Goal: Task Accomplishment & Management: Manage account settings

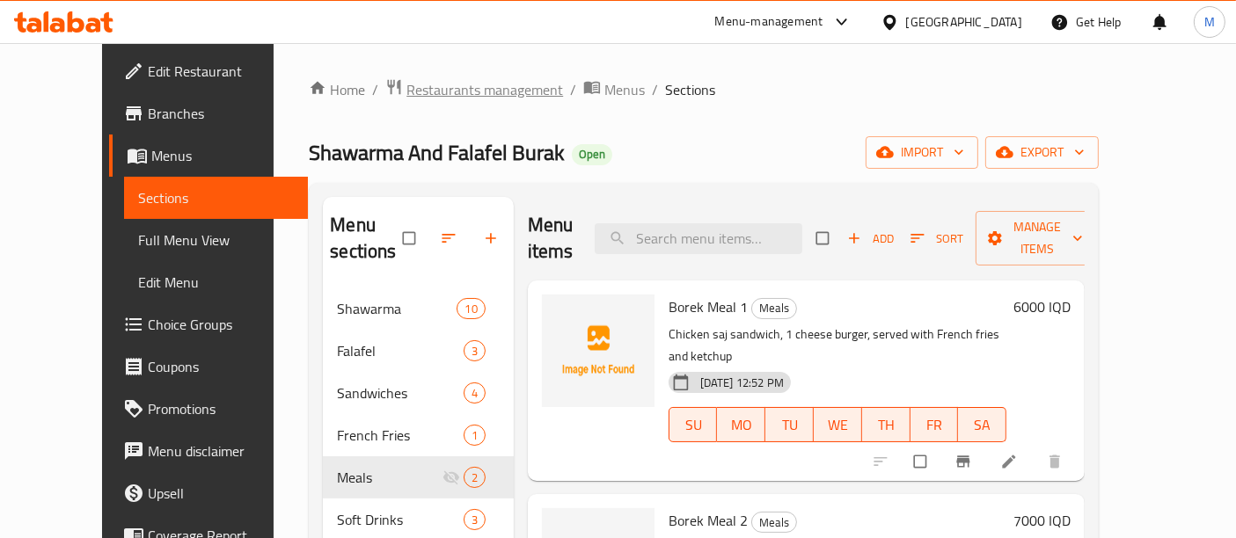
click at [406, 94] on span "Restaurants management" at bounding box center [484, 89] width 157 height 21
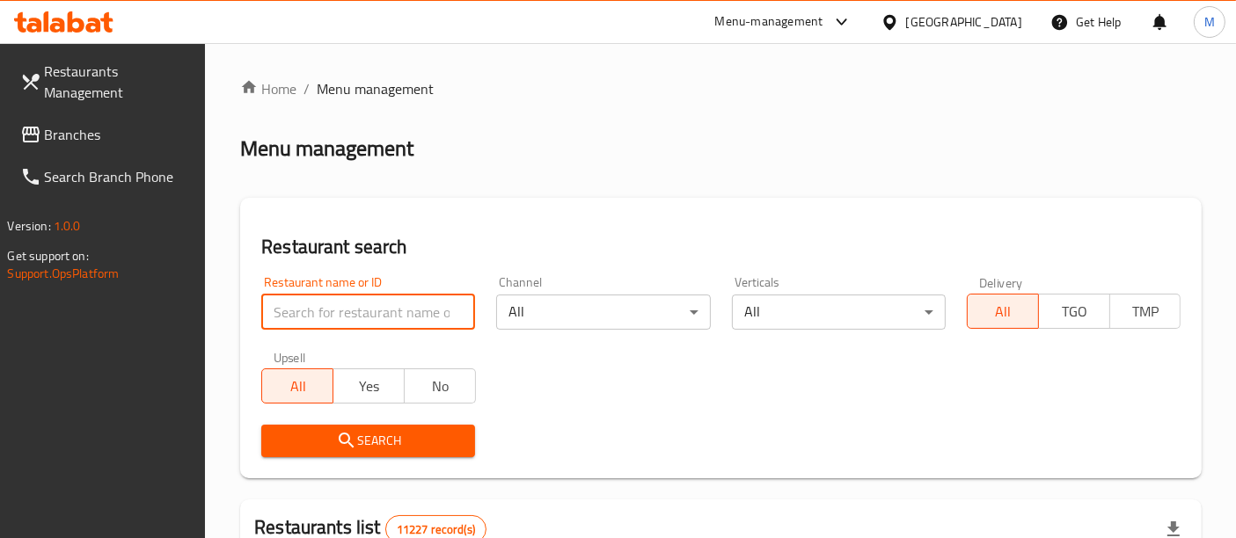
click at [388, 302] on input "search" at bounding box center [368, 312] width 214 height 35
type input "cookie"
click button "Search" at bounding box center [368, 441] width 214 height 33
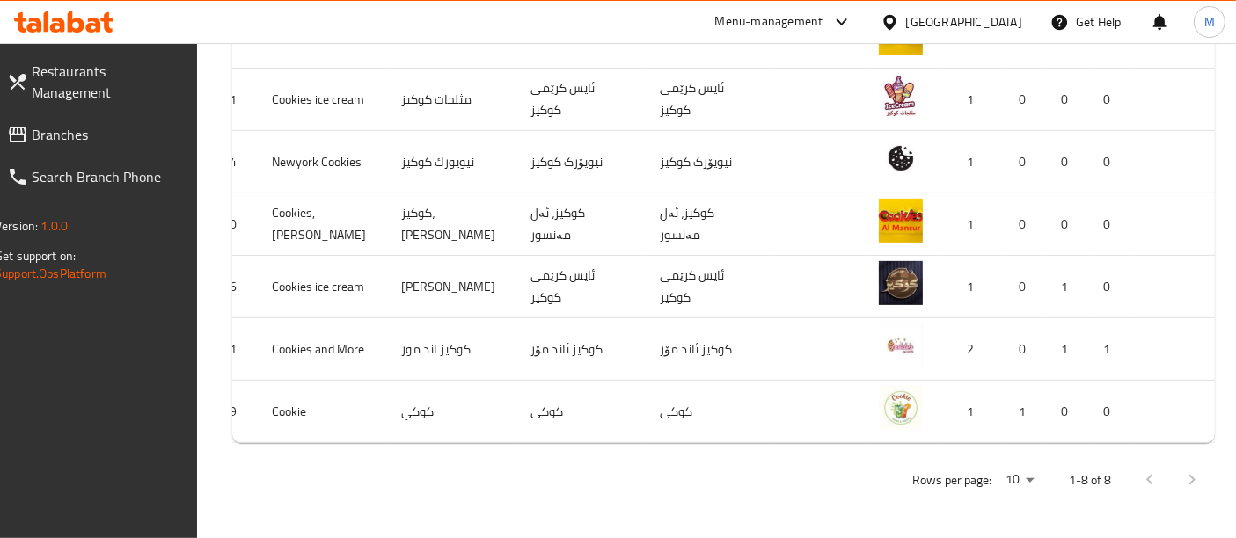
scroll to position [0, 72]
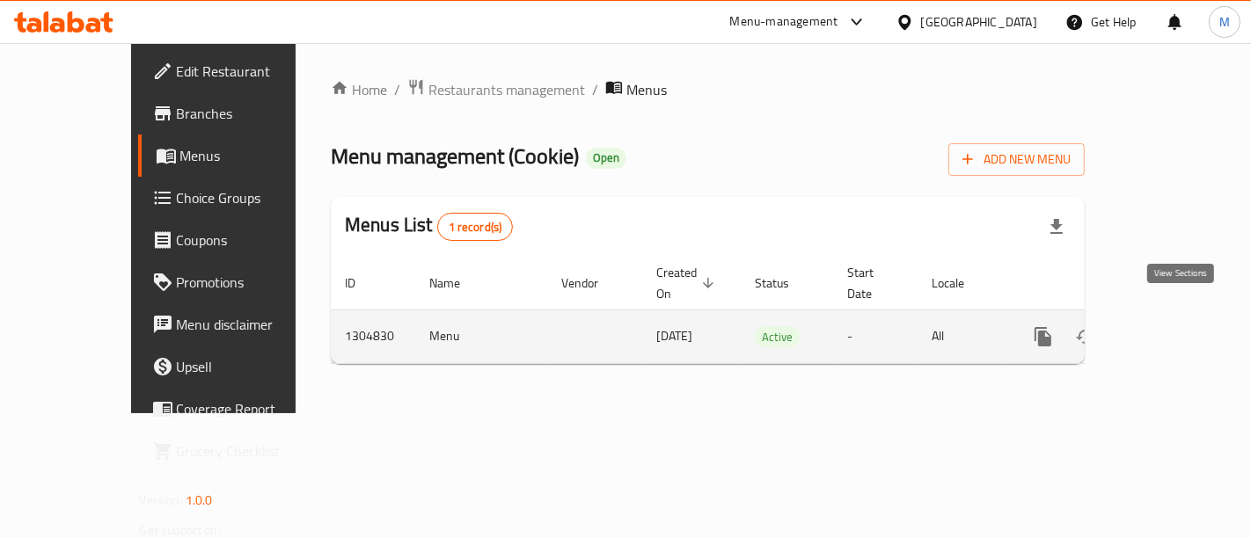
click at [1181, 326] on icon "enhanced table" at bounding box center [1169, 336] width 21 height 21
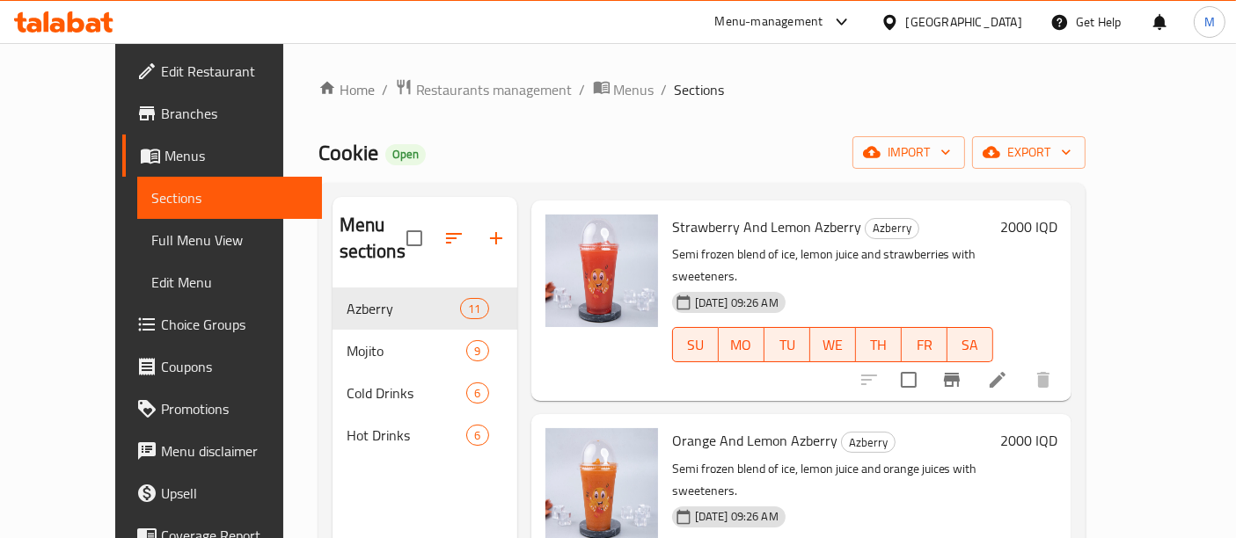
scroll to position [245, 0]
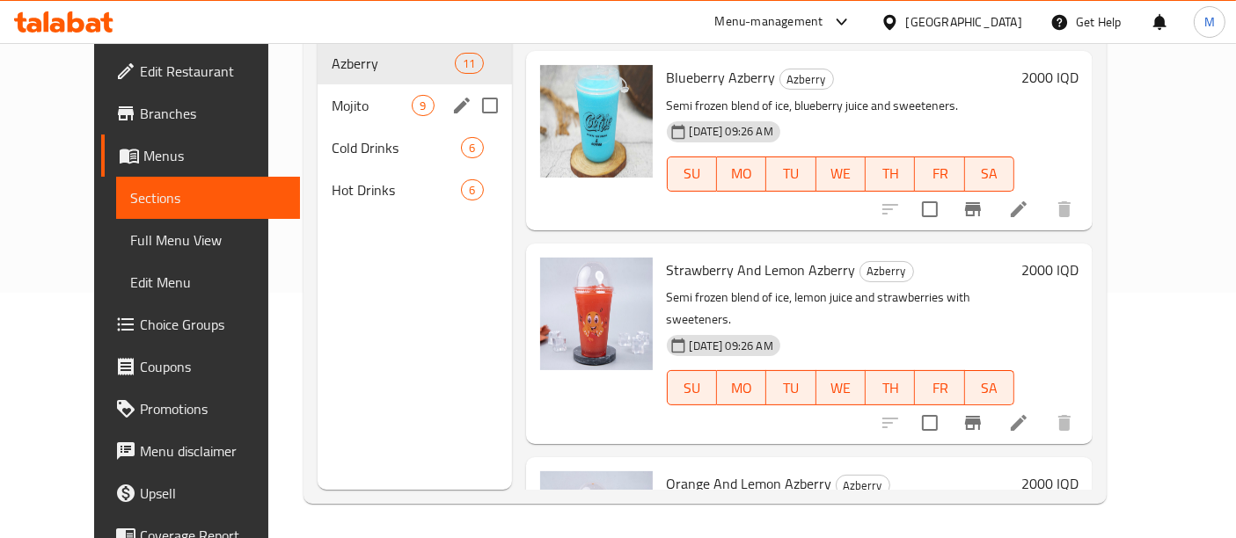
click at [369, 84] on div "Mojito 9" at bounding box center [415, 105] width 194 height 42
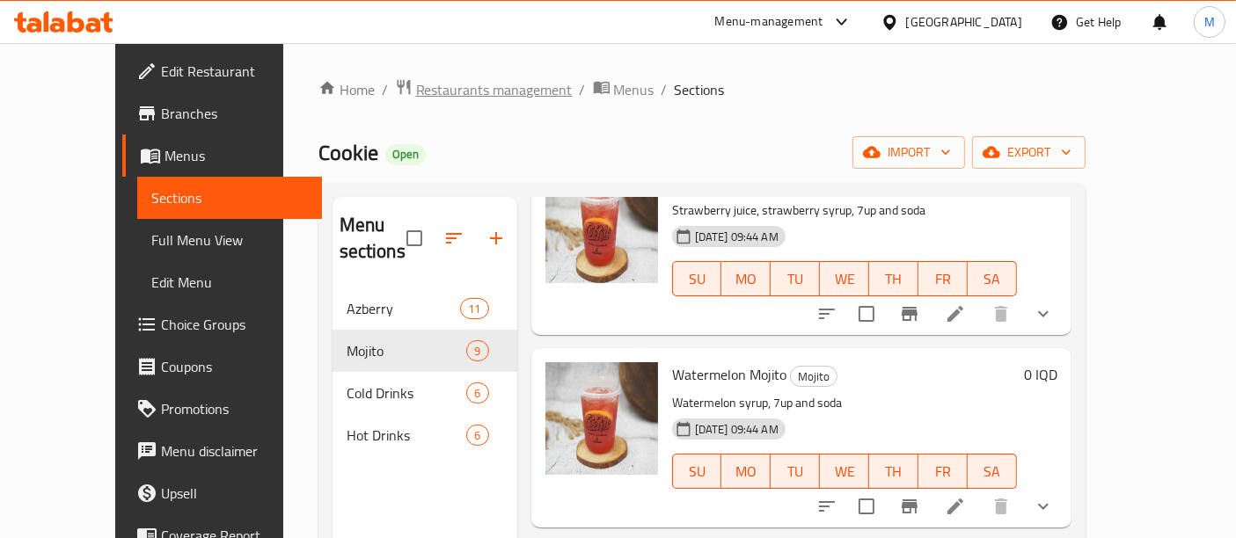
click at [444, 94] on span "Restaurants management" at bounding box center [494, 89] width 157 height 21
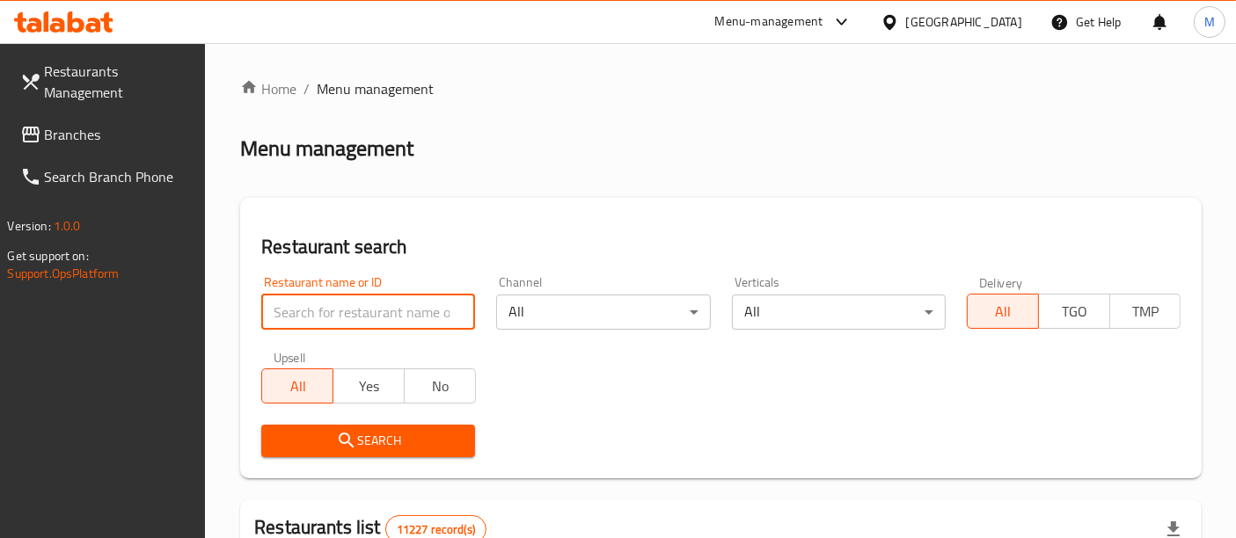
click at [401, 305] on input "search" at bounding box center [368, 312] width 214 height 35
type input "kumpir istanbul"
click button "Search" at bounding box center [368, 441] width 214 height 33
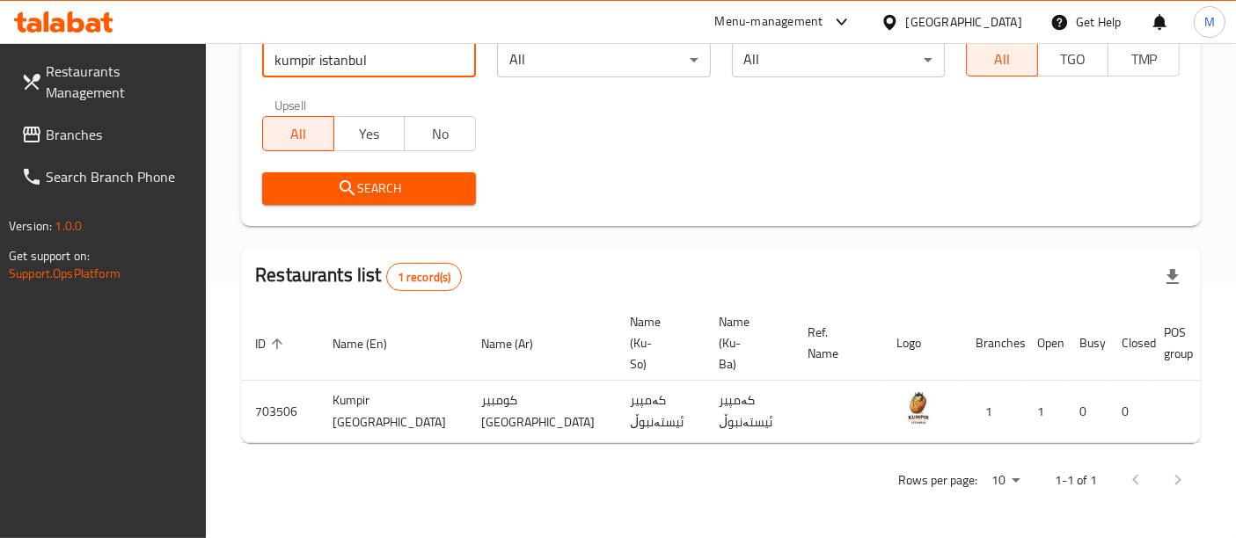
scroll to position [0, 69]
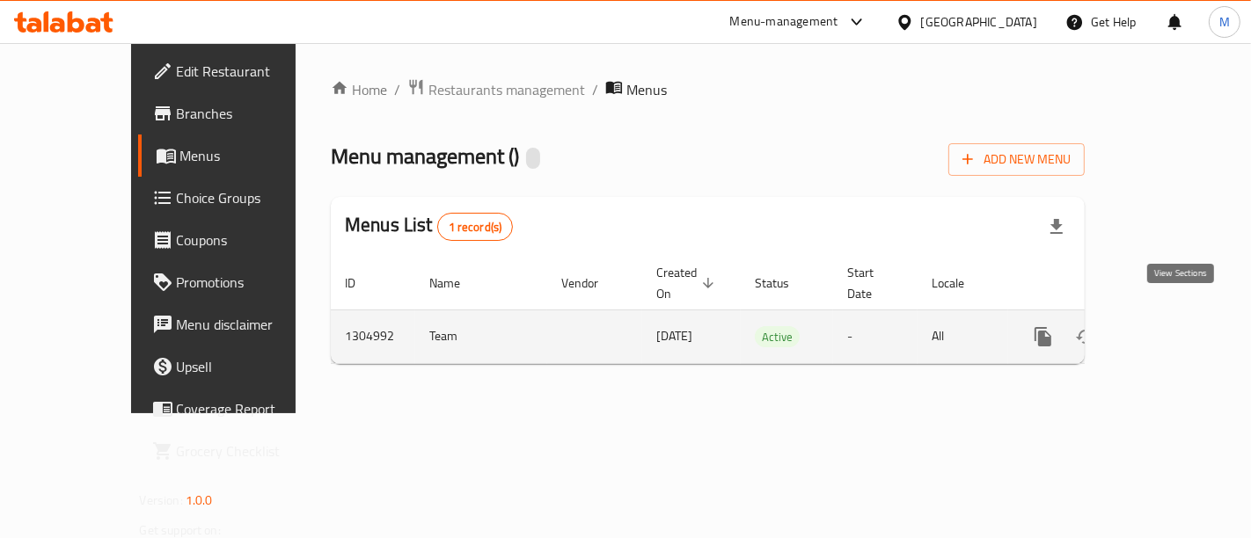
click at [1168, 325] on link "enhanced table" at bounding box center [1170, 337] width 42 height 42
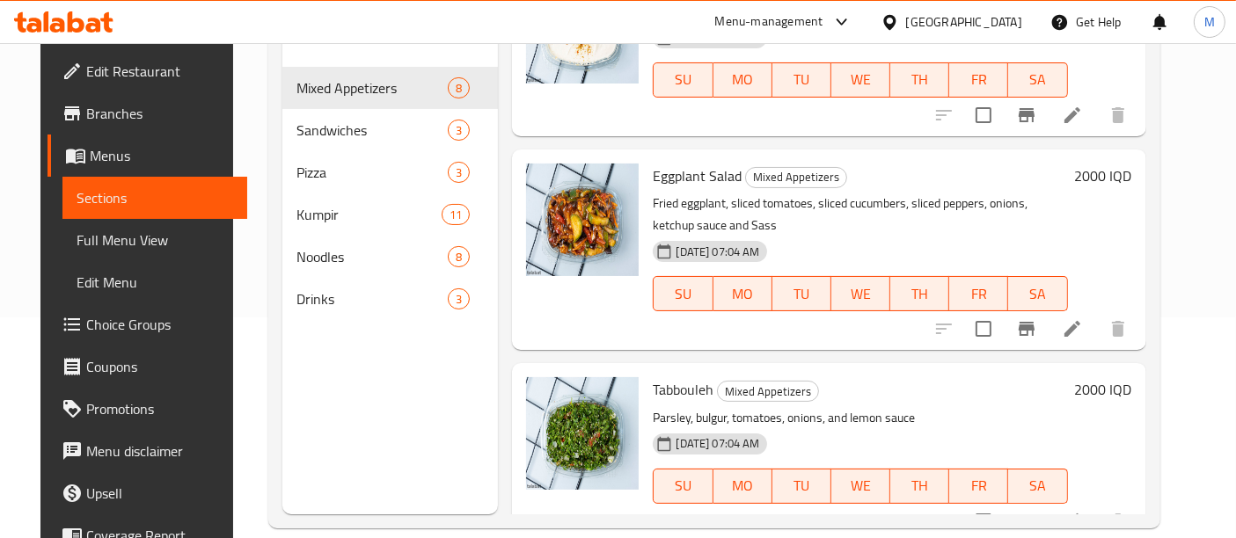
scroll to position [222, 0]
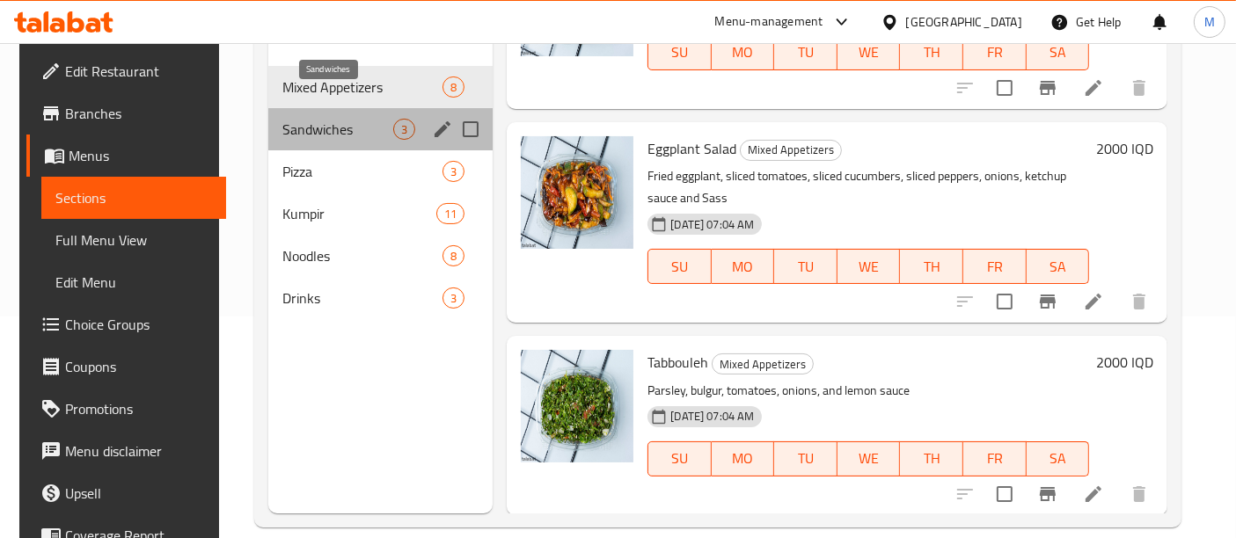
click at [380, 119] on span "Sandwiches" at bounding box center [337, 129] width 111 height 21
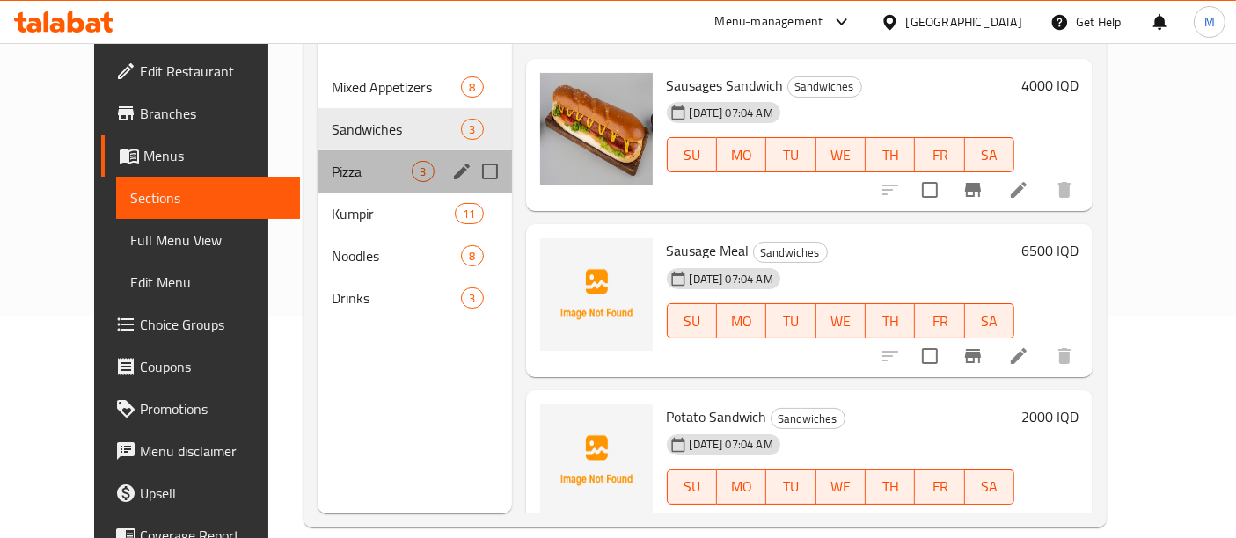
click at [366, 150] on div "Pizza 3" at bounding box center [415, 171] width 194 height 42
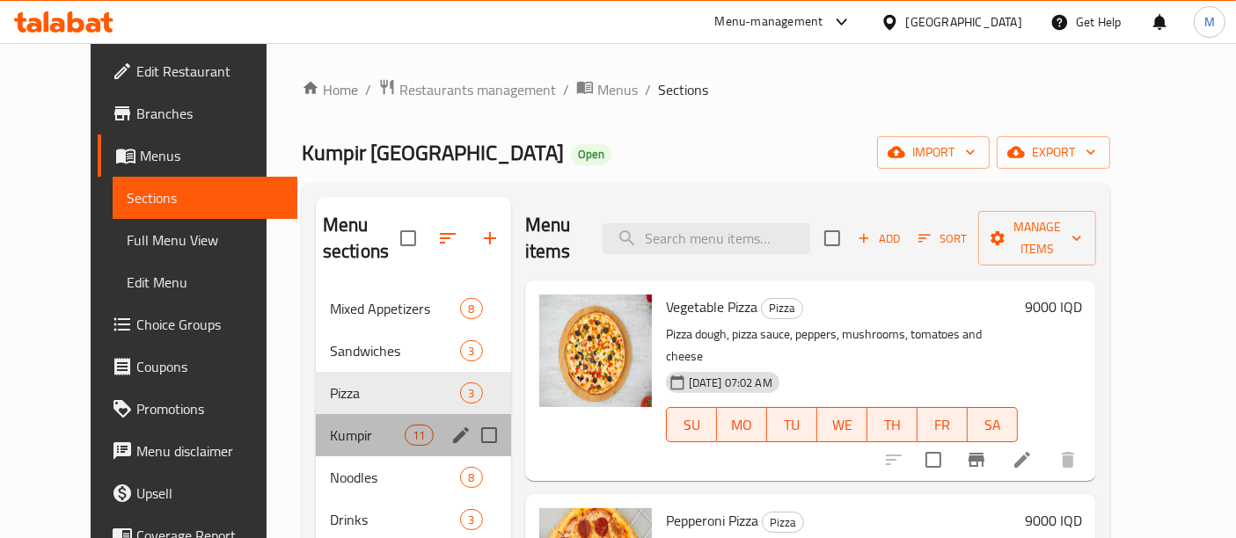
click at [373, 419] on div "Kumpir 11" at bounding box center [413, 435] width 195 height 42
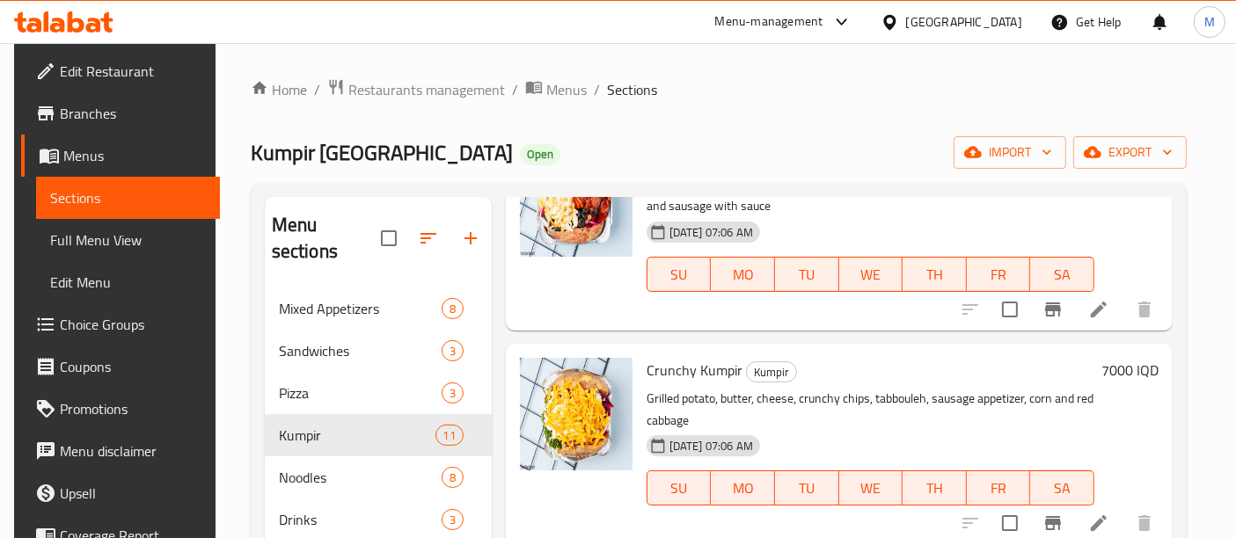
scroll to position [245, 0]
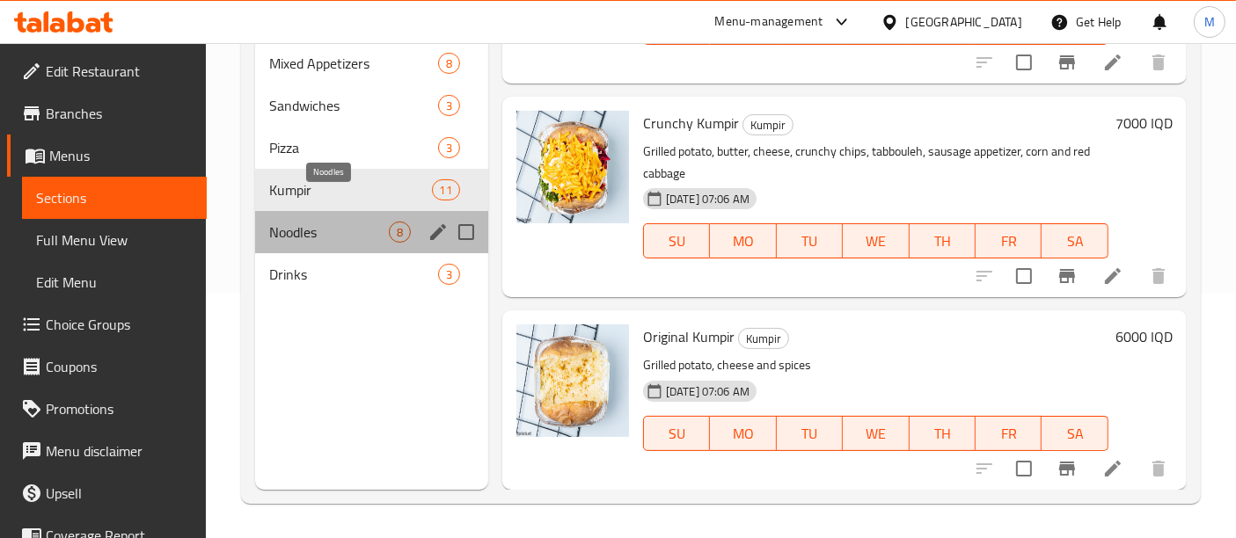
click at [352, 222] on span "Noodles" at bounding box center [329, 232] width 120 height 21
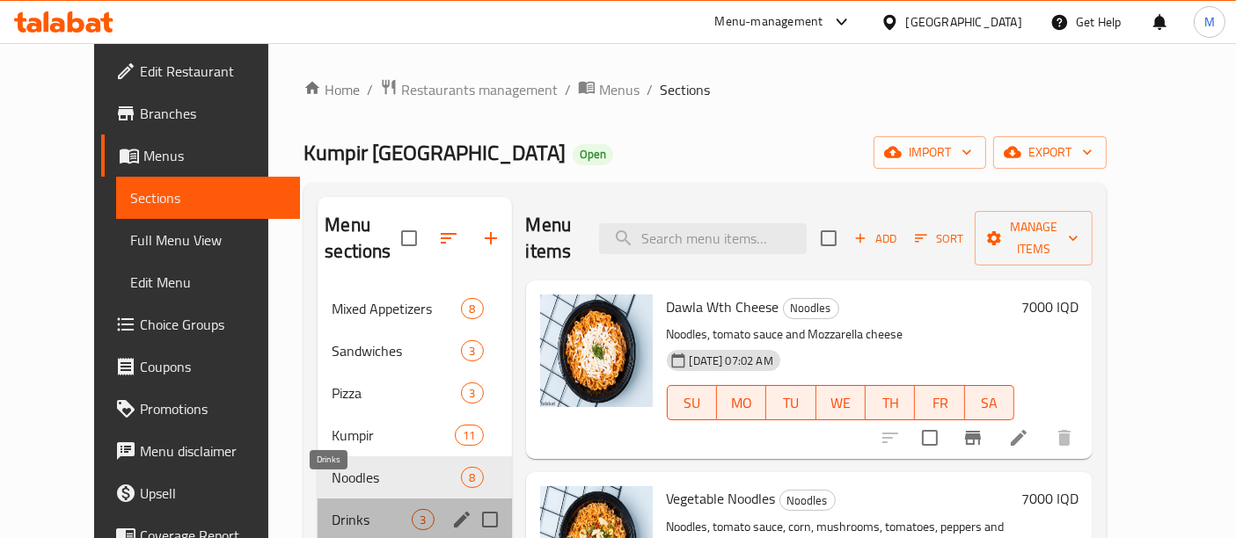
click at [374, 509] on span "Drinks" at bounding box center [372, 519] width 80 height 21
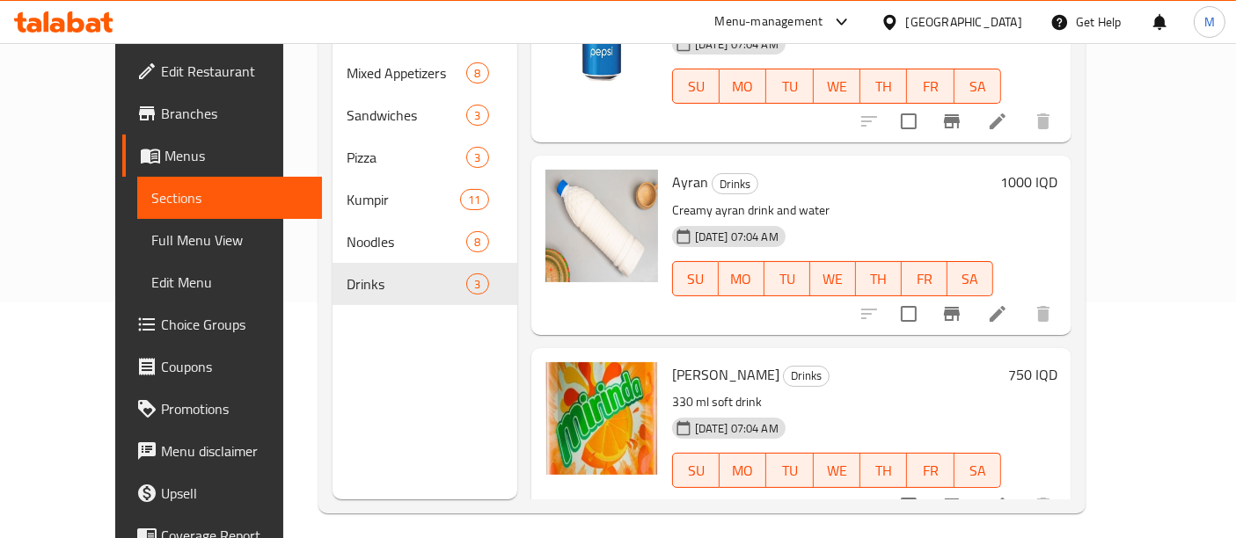
scroll to position [245, 0]
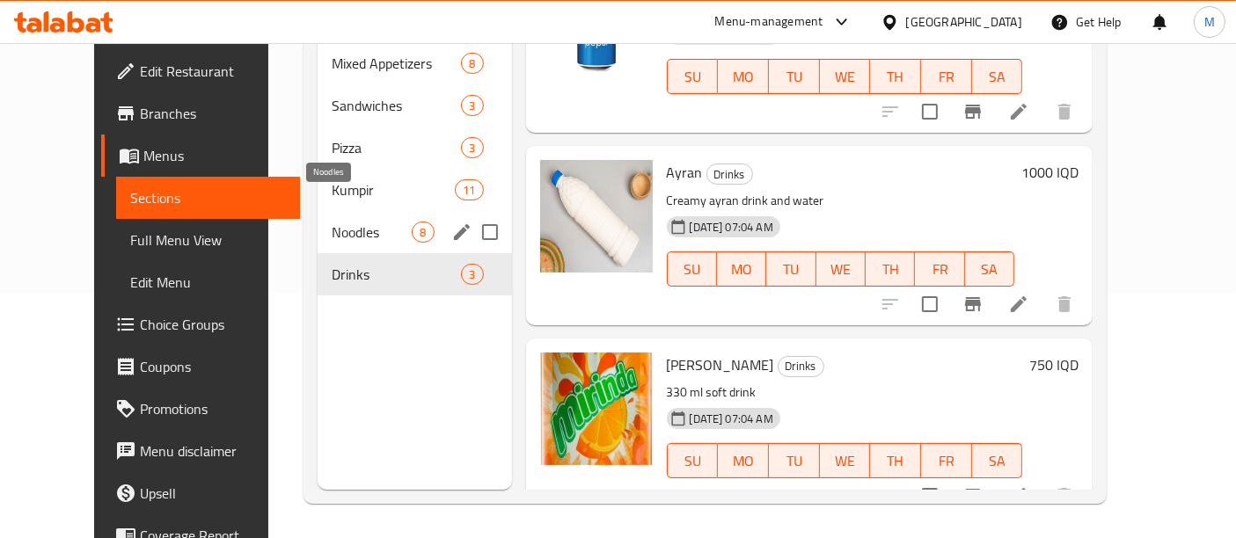
click at [332, 222] on span "Noodles" at bounding box center [372, 232] width 80 height 21
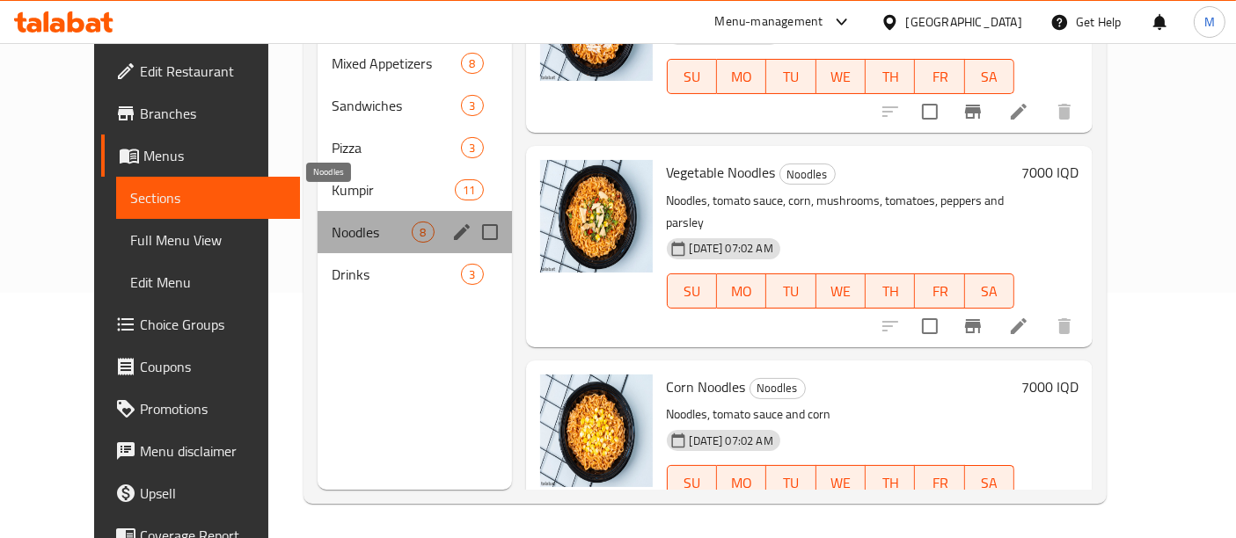
click at [332, 222] on span "Noodles" at bounding box center [372, 232] width 80 height 21
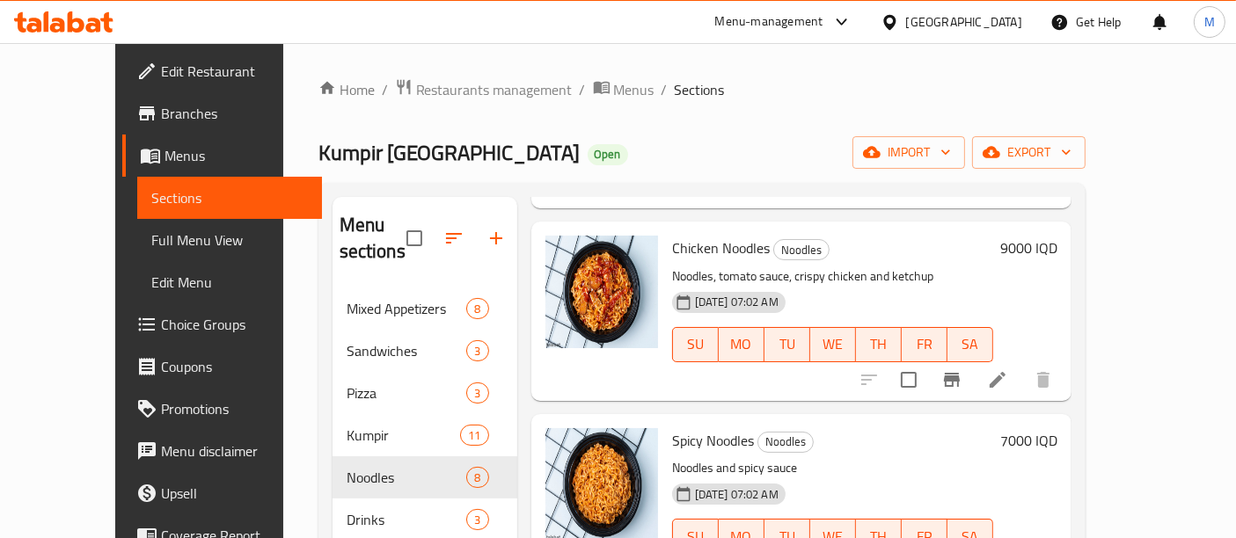
scroll to position [245, 0]
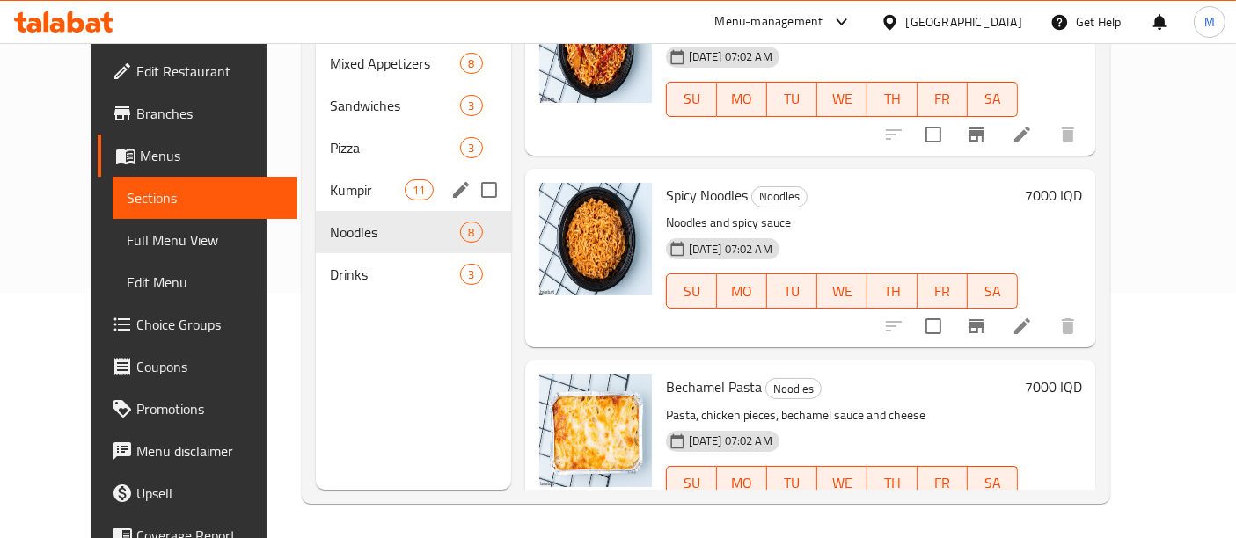
click at [330, 179] on span "Kumpir" at bounding box center [367, 189] width 75 height 21
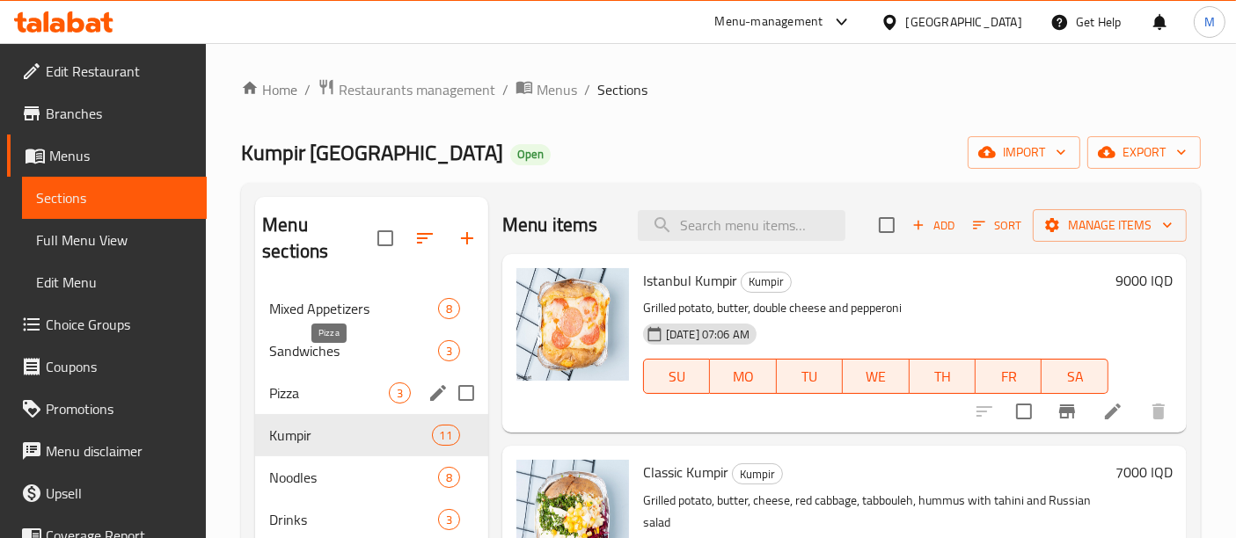
click at [296, 383] on span "Pizza" at bounding box center [329, 393] width 120 height 21
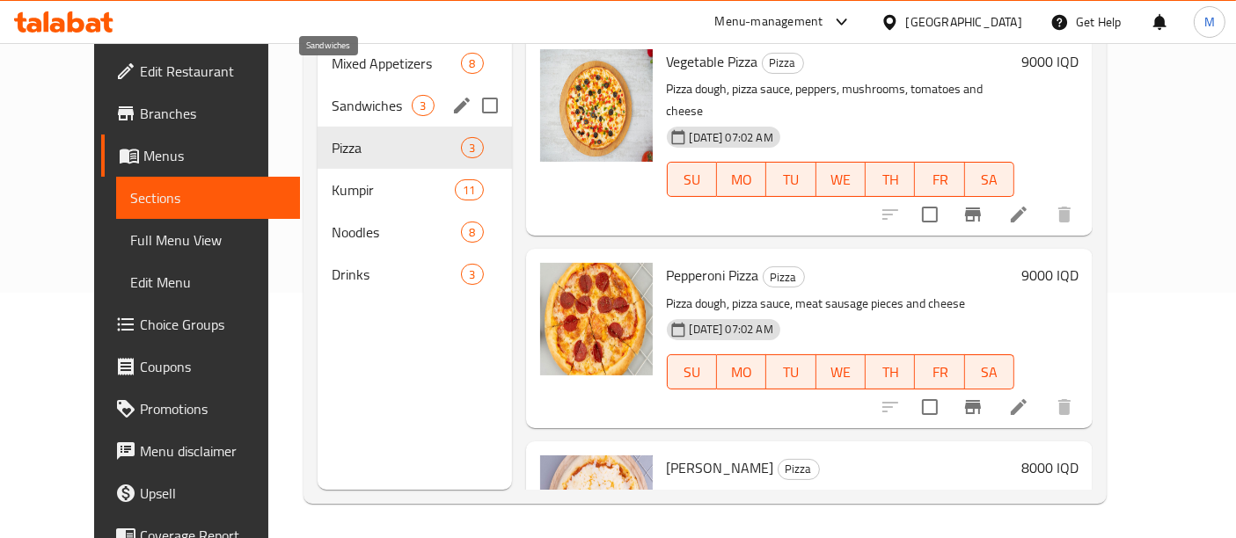
click at [332, 95] on span "Sandwiches" at bounding box center [372, 105] width 80 height 21
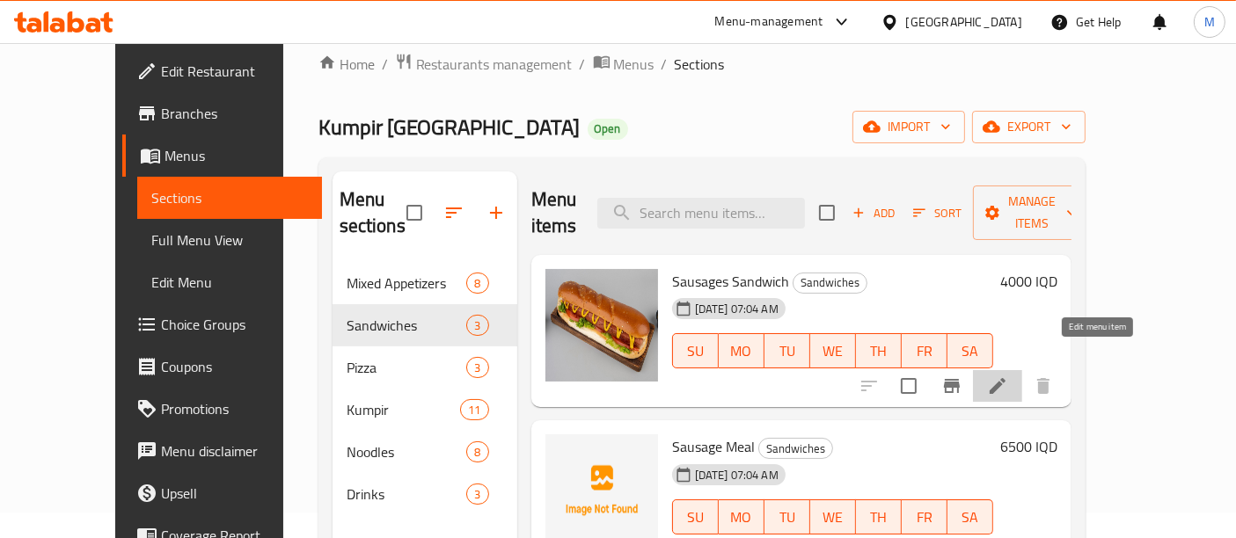
click at [1008, 376] on icon at bounding box center [997, 386] width 21 height 21
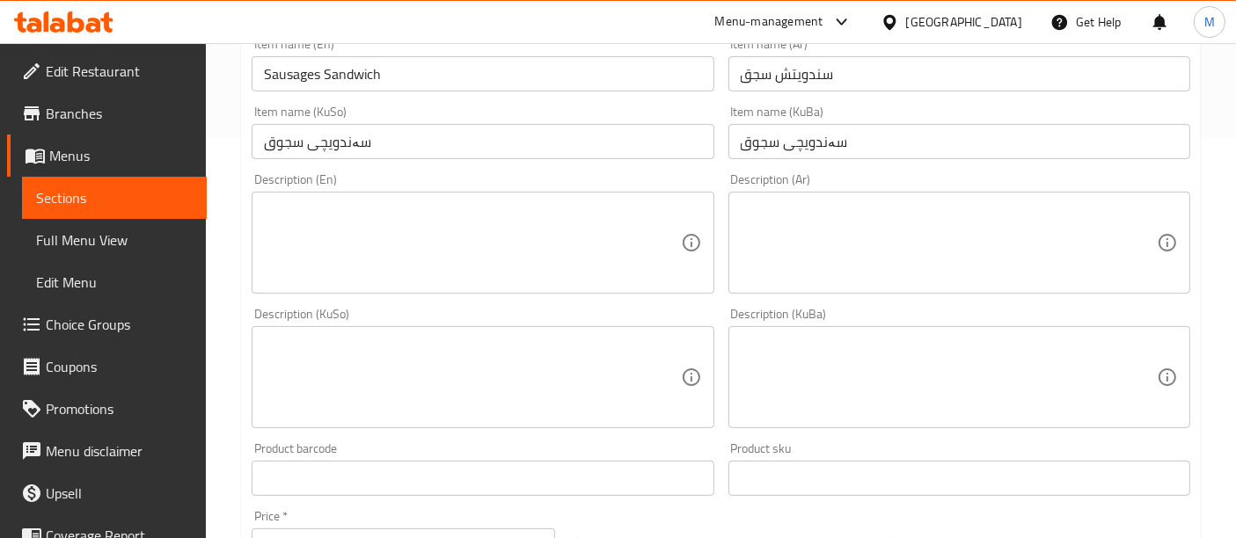
scroll to position [404, 0]
click at [826, 202] on textarea at bounding box center [949, 240] width 416 height 84
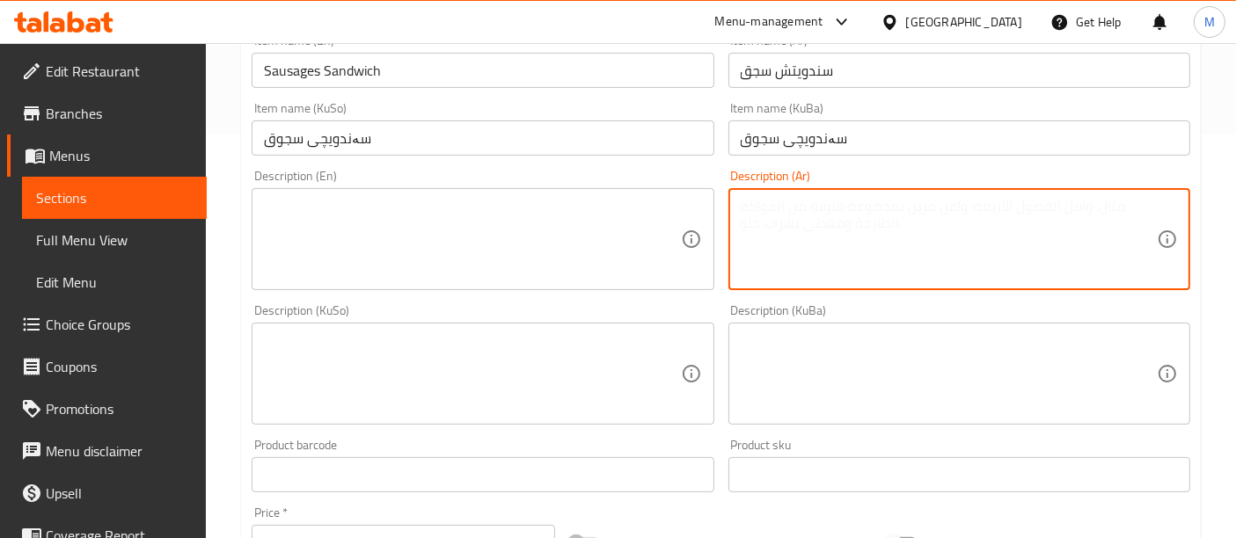
paste textarea "صمون فرنسي ، صوصج لحم ، خردل ، خس ، طماطم"
type textarea "صمون فرنسي ، صوصج لحم ، خردل ، خس ، طماطم"
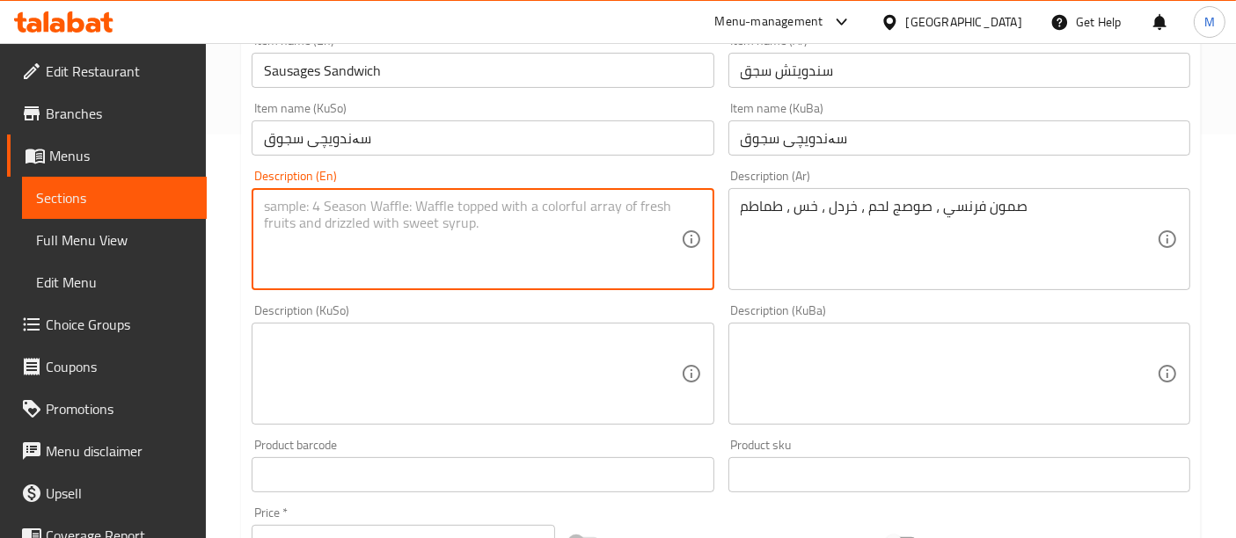
click at [336, 273] on textarea at bounding box center [472, 240] width 416 height 84
paste textarea "French bread, beef sausage, mustard, lettuce, tomato"
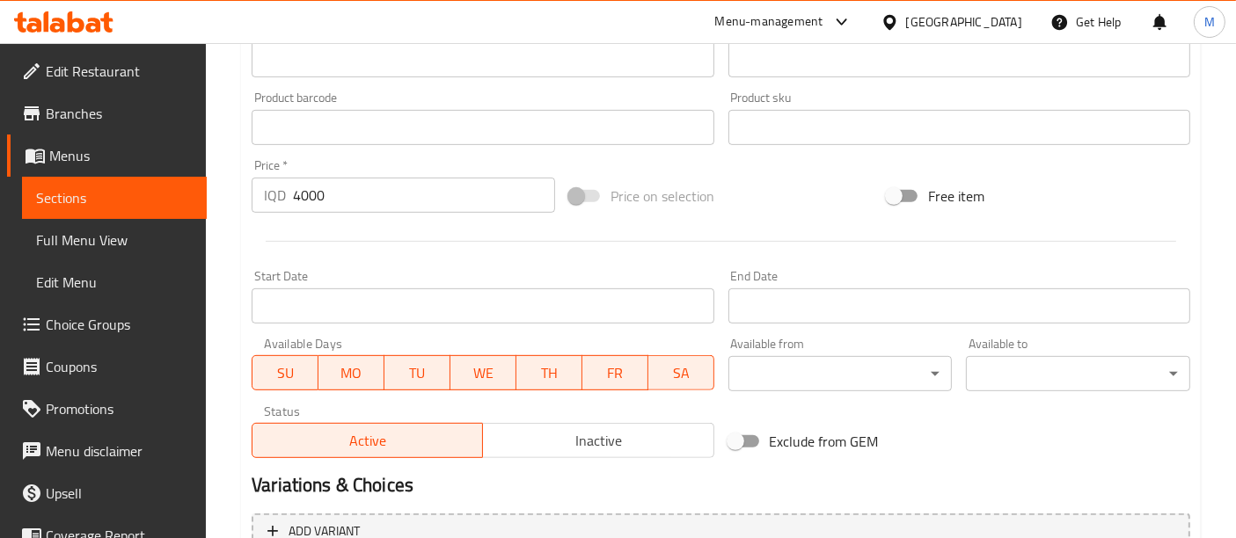
scroll to position [930, 0]
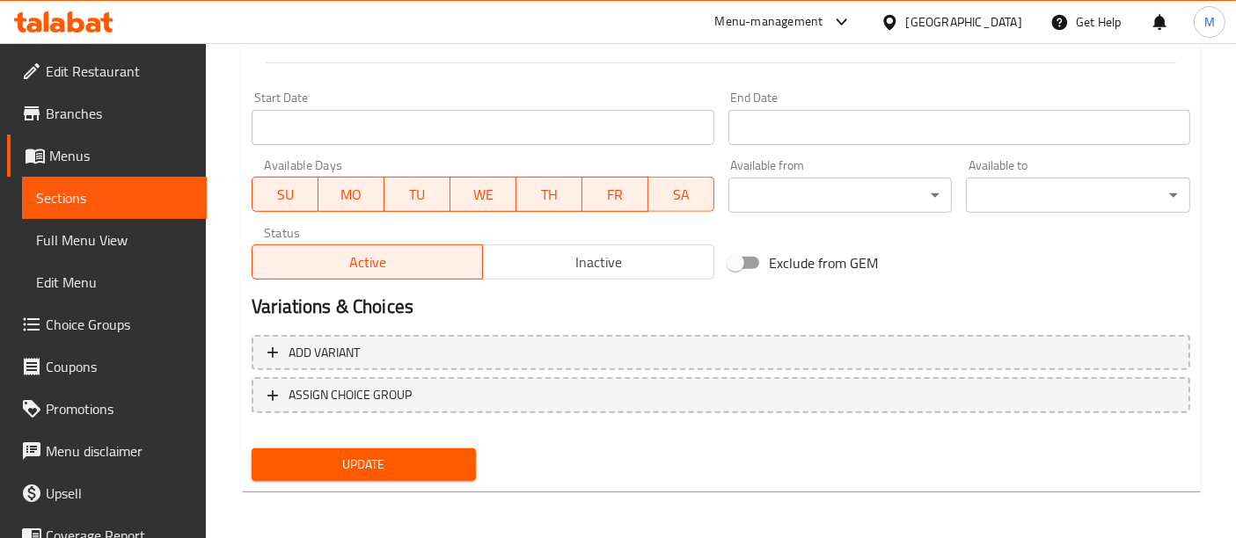
type textarea "French bread, beef sausage, mustard, lettuce, tomato"
click at [367, 454] on span "Update" at bounding box center [364, 465] width 196 height 22
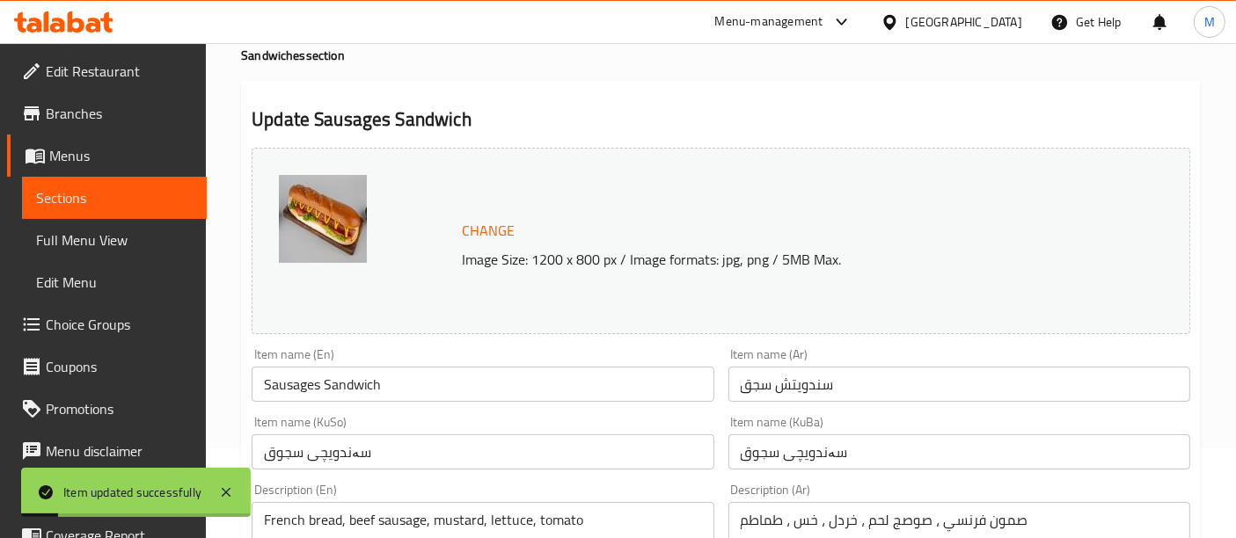
scroll to position [0, 0]
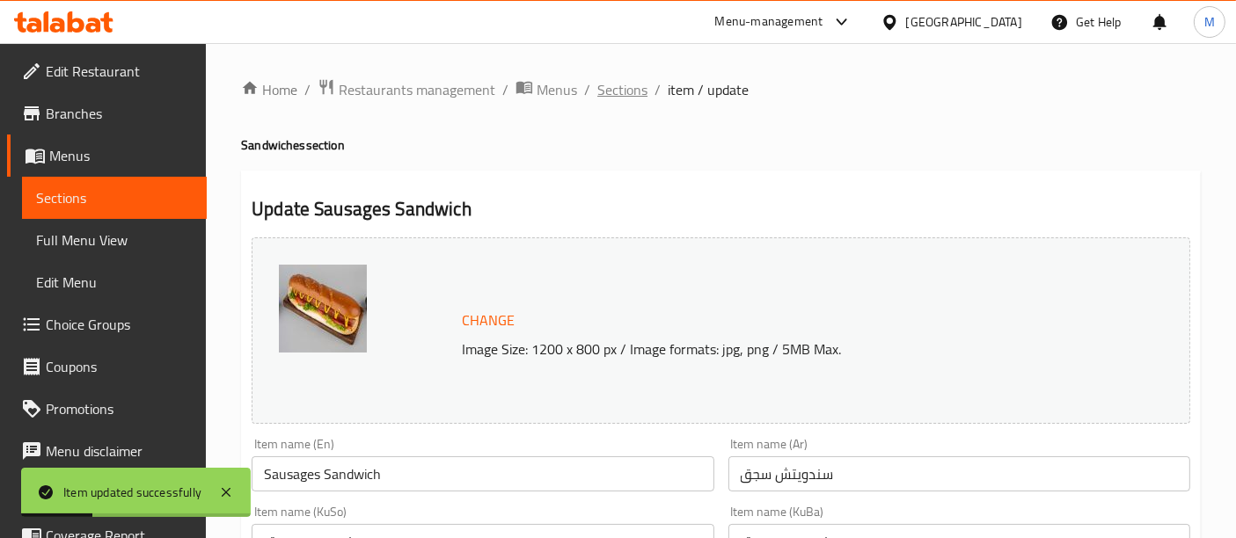
click at [629, 89] on span "Sections" at bounding box center [622, 89] width 50 height 21
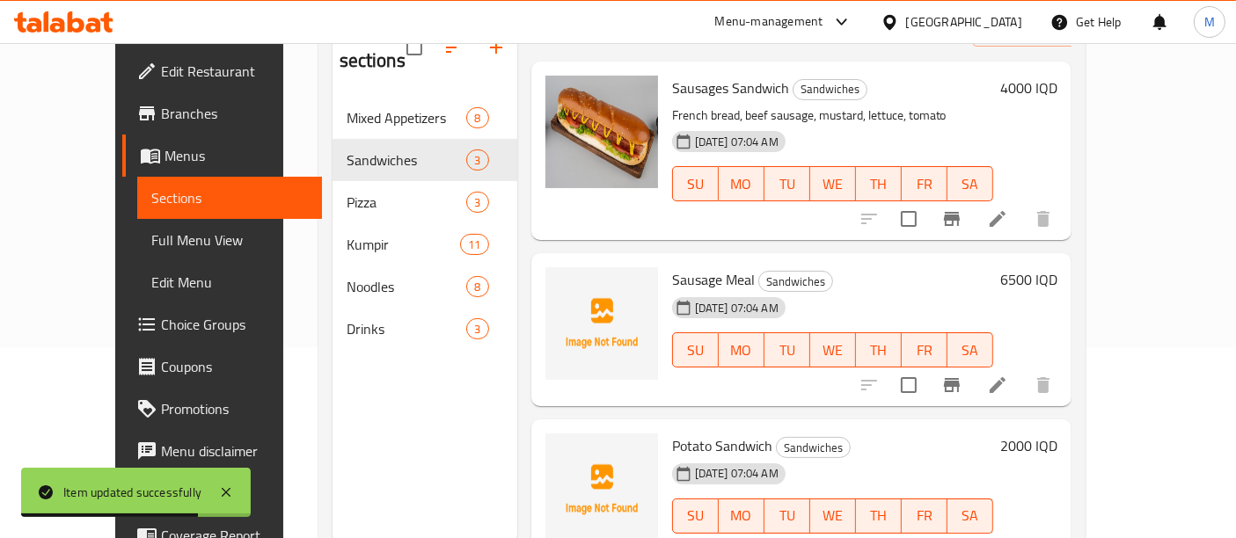
scroll to position [191, 0]
click at [1022, 371] on li at bounding box center [997, 385] width 49 height 32
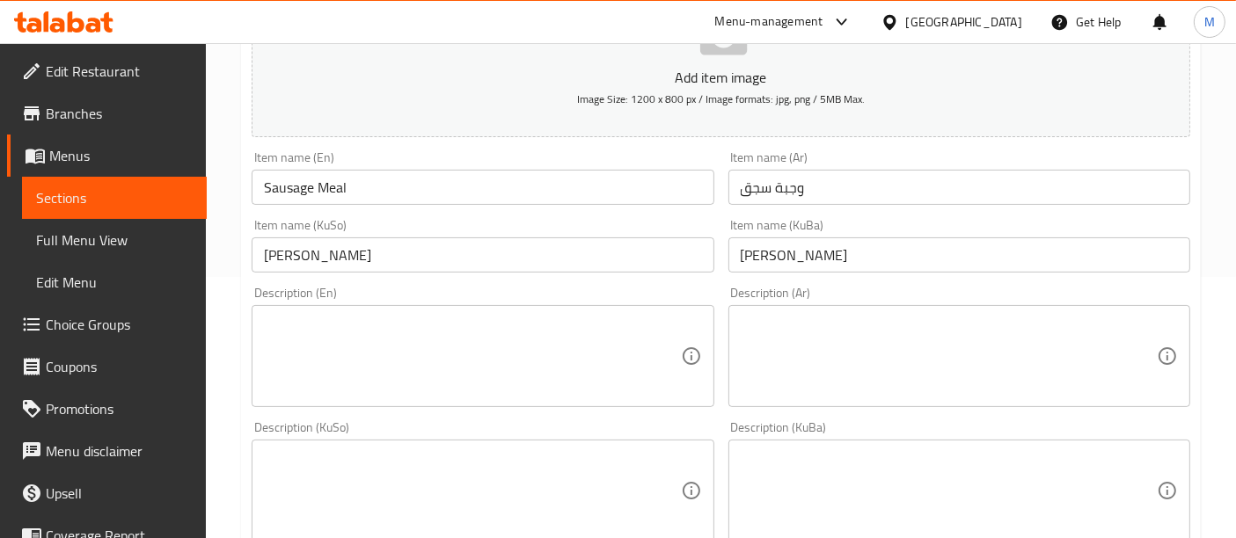
scroll to position [392, 0]
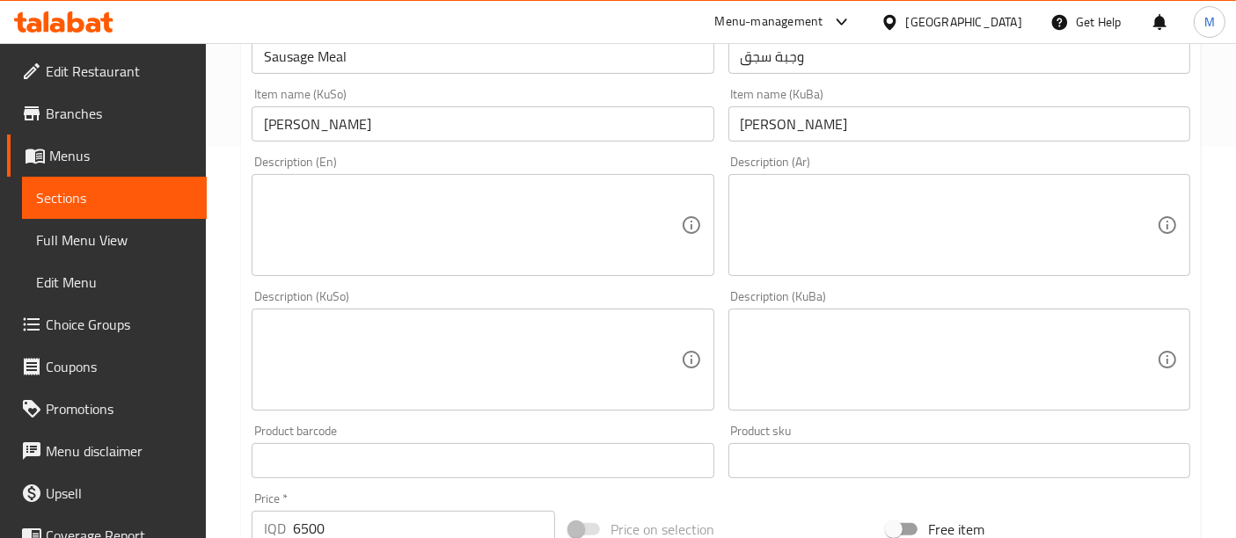
click at [801, 202] on textarea at bounding box center [949, 226] width 416 height 84
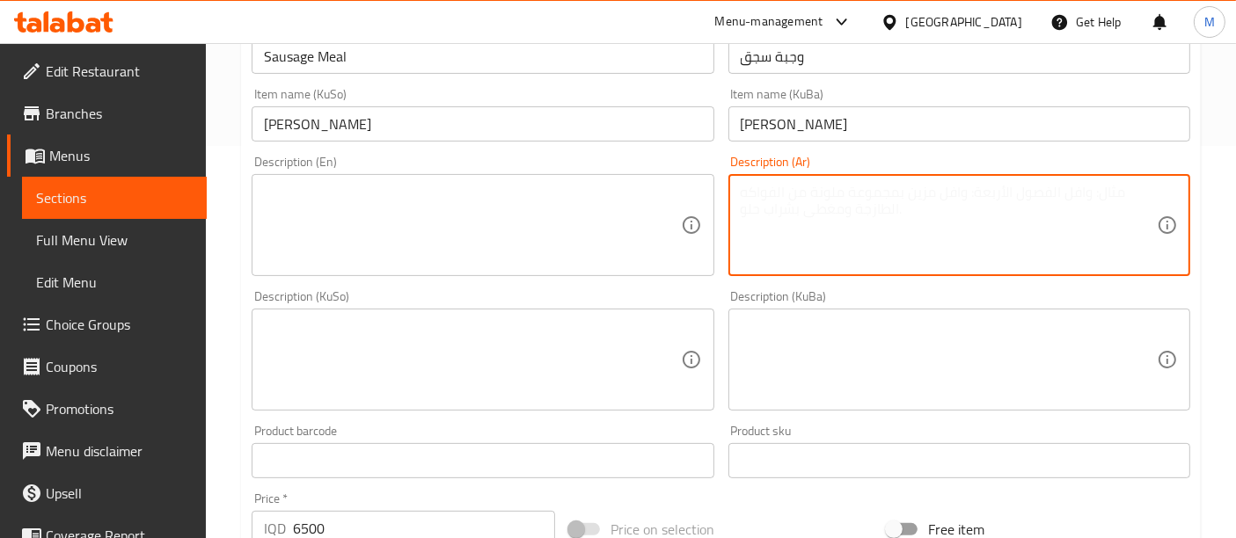
paste textarea "صمون فرنسي ، صوصج لحم ، خردل ، خس ، طماطم ، بطاطا مقلية ، مشروب غازي"
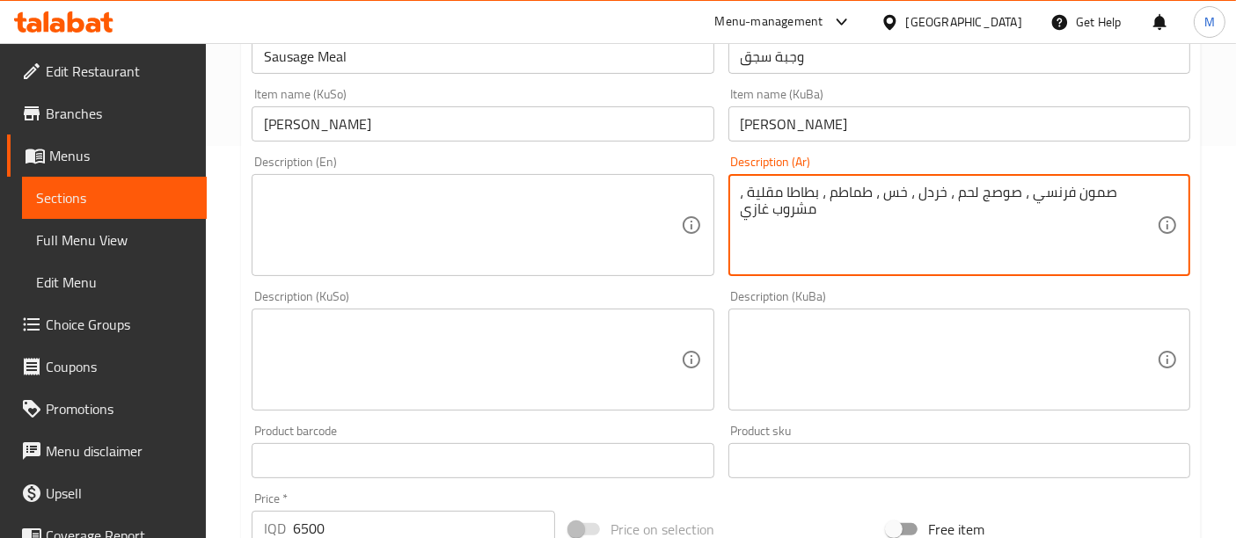
type textarea "صمون فرنسي ، صوصج لحم ، خردل ، خس ، طماطم ، بطاطا مقلية ، مشروب غازي"
click at [477, 201] on textarea at bounding box center [472, 226] width 416 height 84
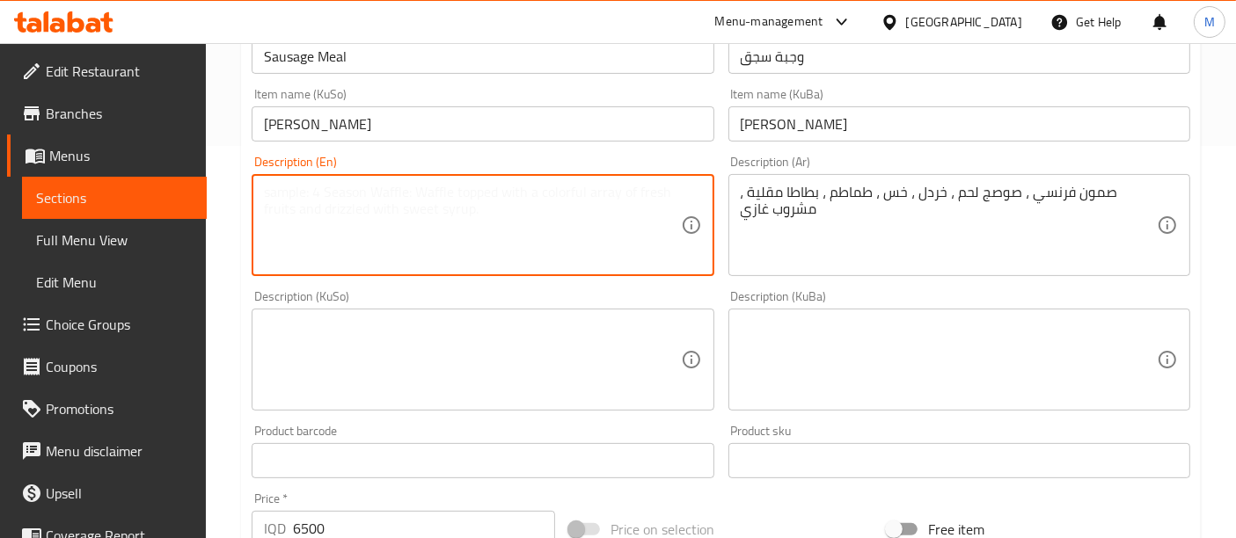
paste textarea "French bread, beef sausage, mustard, lettuce, tomato, fries, soft drink"
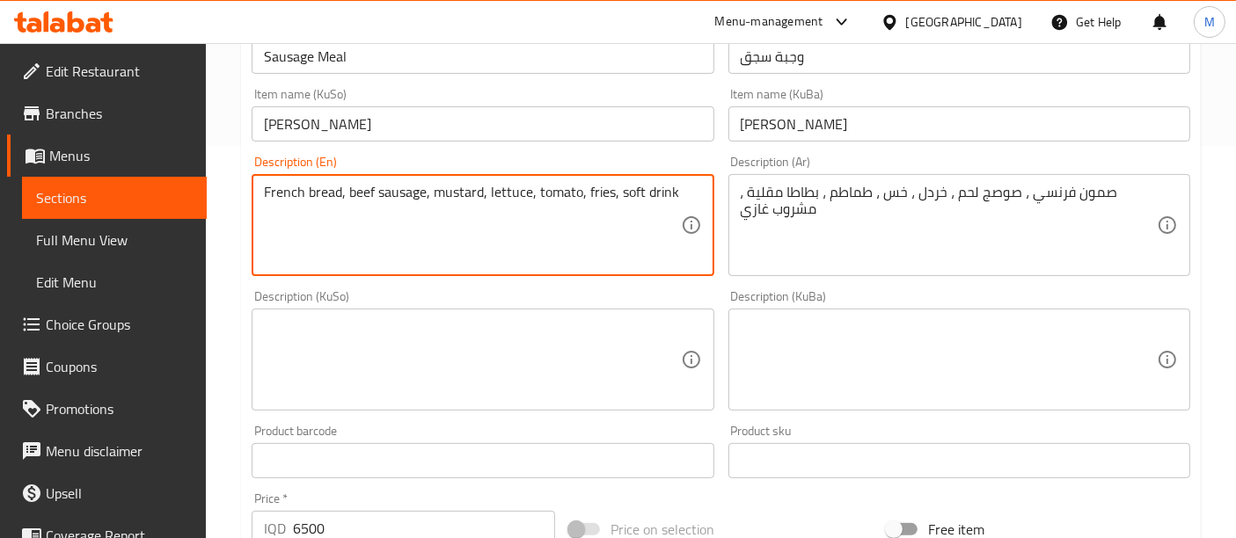
scroll to position [903, 0]
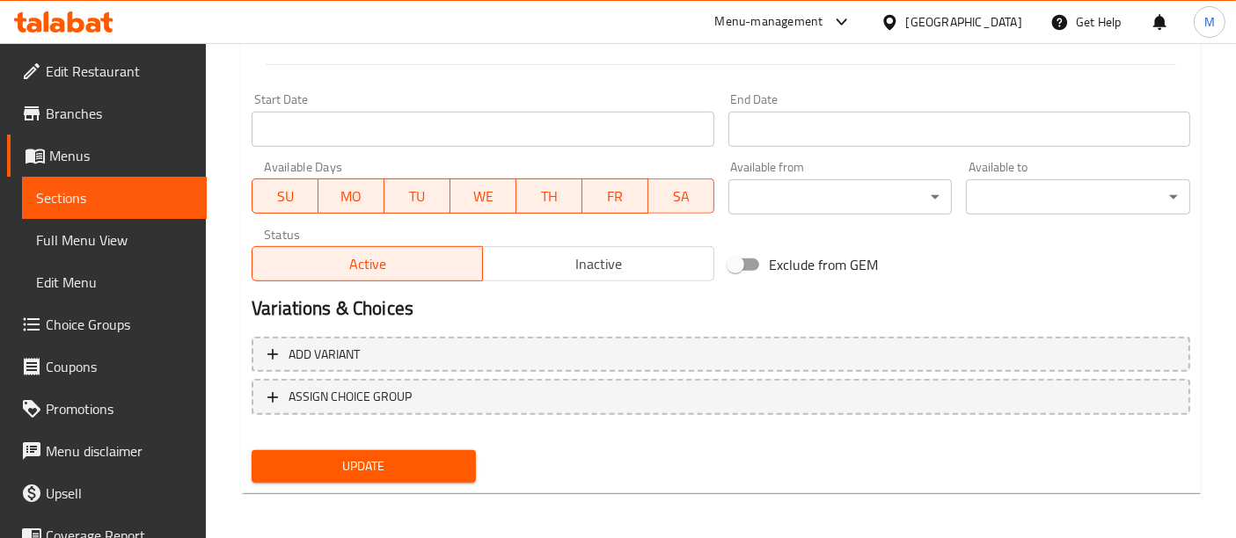
type textarea "French bread, beef sausage, mustard, lettuce, tomato, fries, soft drink"
click at [438, 462] on span "Update" at bounding box center [364, 467] width 196 height 22
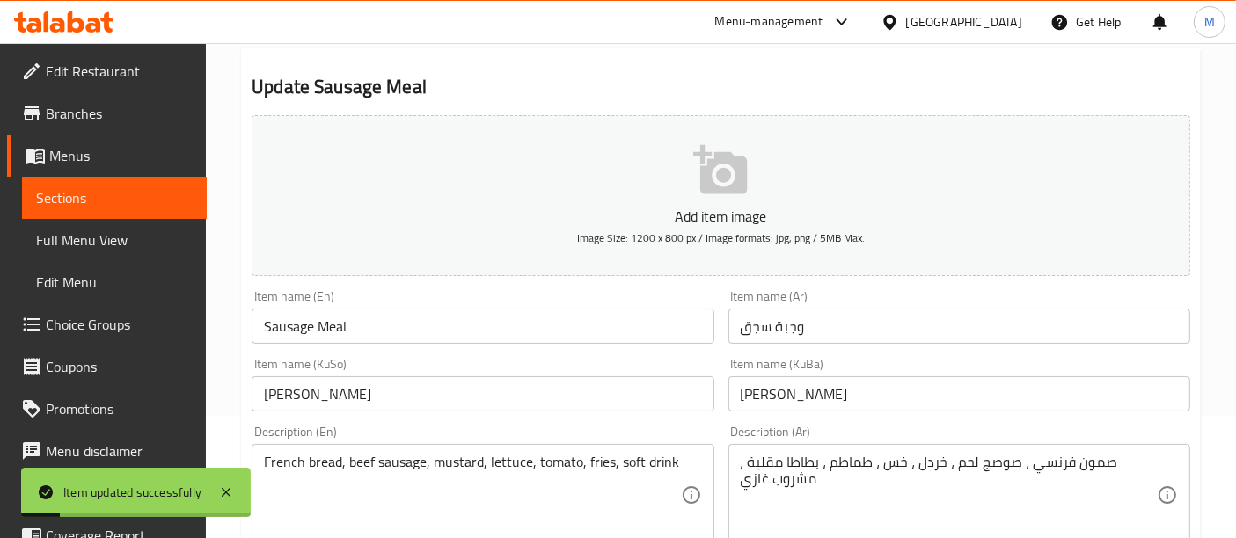
scroll to position [0, 0]
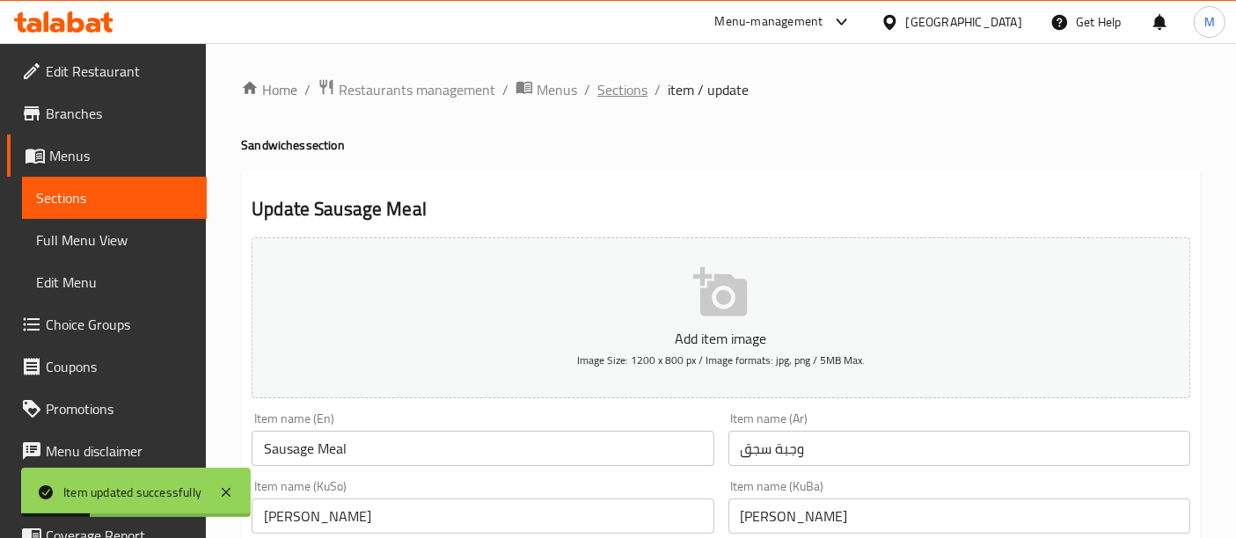
click at [618, 90] on span "Sections" at bounding box center [622, 89] width 50 height 21
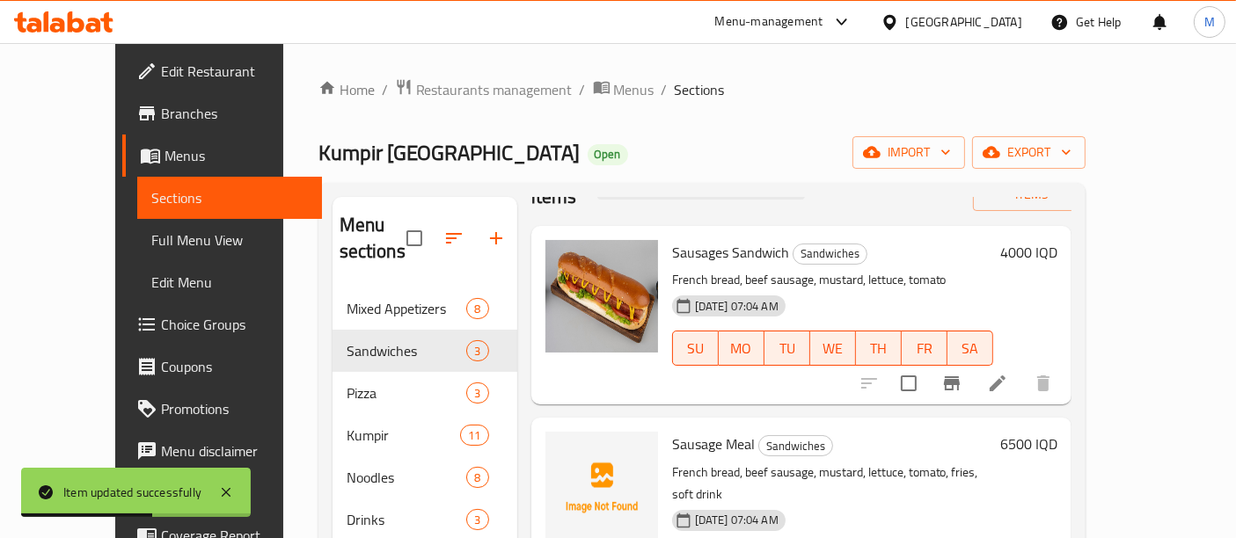
scroll to position [245, 0]
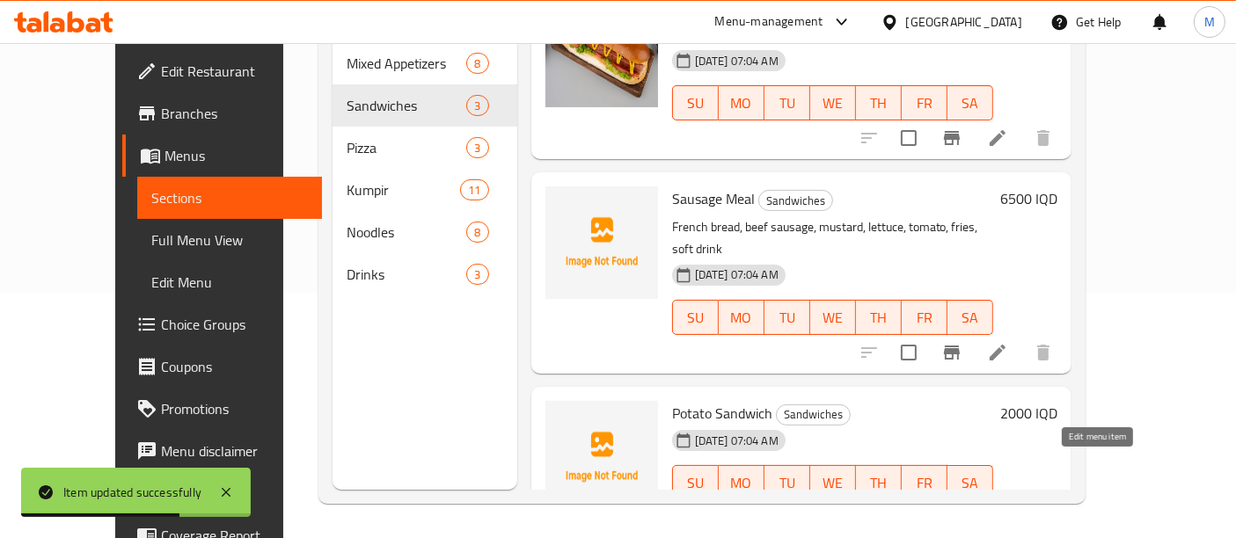
click at [1008, 508] on icon at bounding box center [997, 518] width 21 height 21
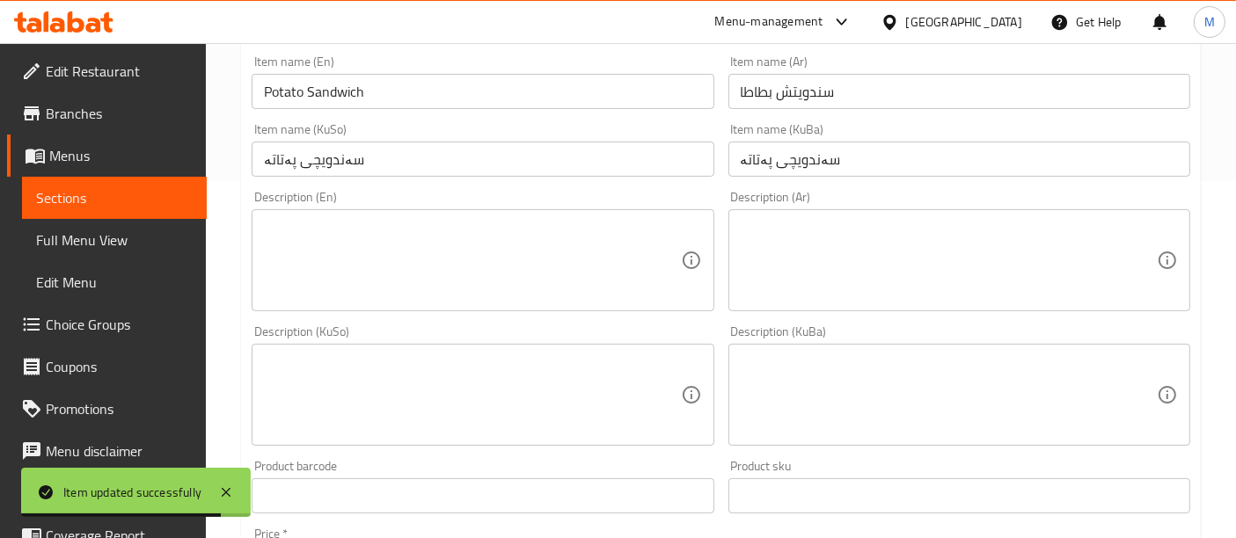
scroll to position [391, 0]
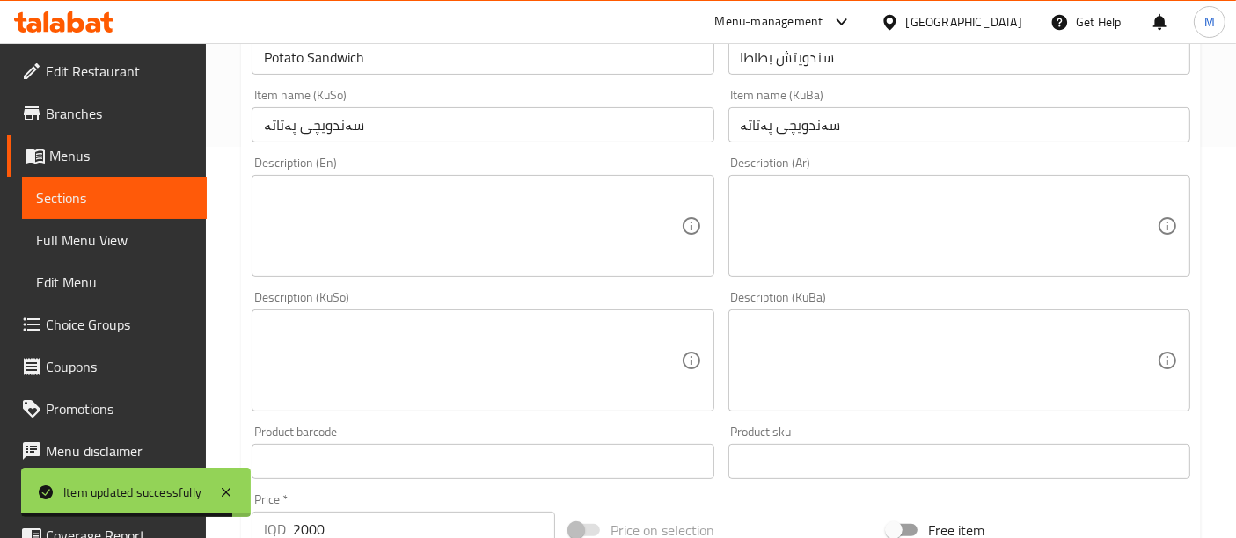
click at [870, 230] on textarea at bounding box center [949, 227] width 416 height 84
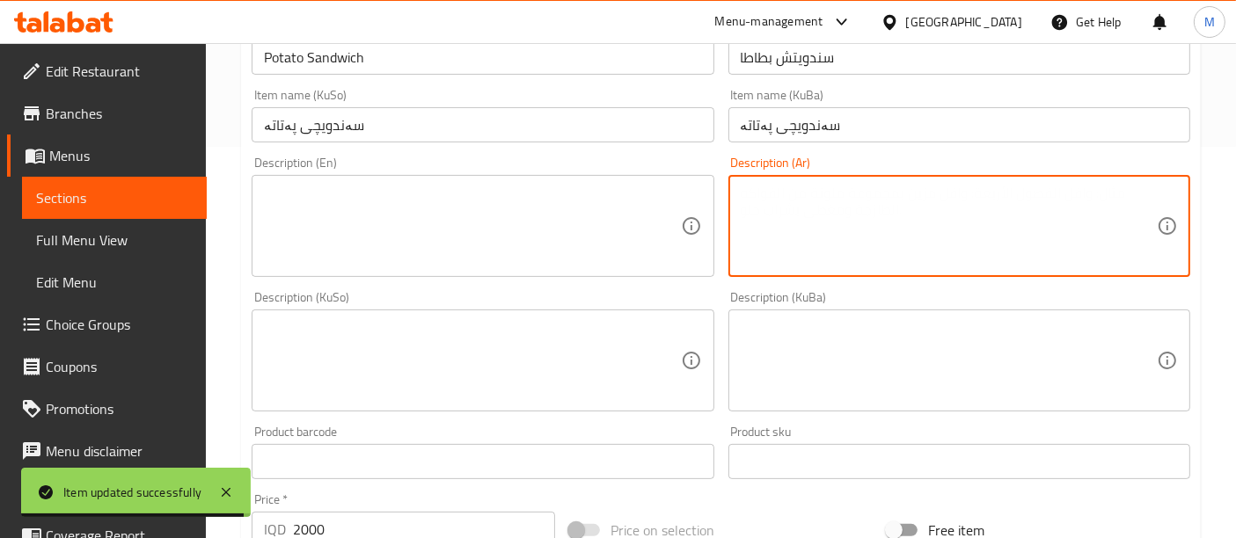
paste textarea "صمون فرنسي ، بطاطا مقلية ، مايونيز ، [GEOGRAPHIC_DATA]"
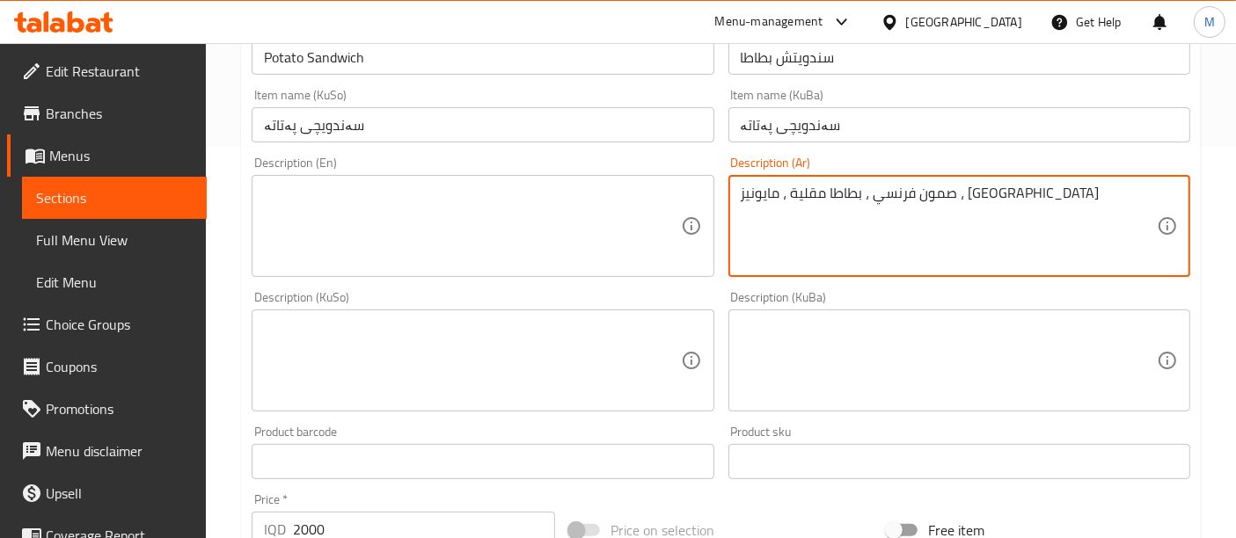
type textarea "صمون فرنسي ، بطاطا مقلية ، مايونيز ، [GEOGRAPHIC_DATA]"
click at [460, 213] on textarea at bounding box center [472, 227] width 416 height 84
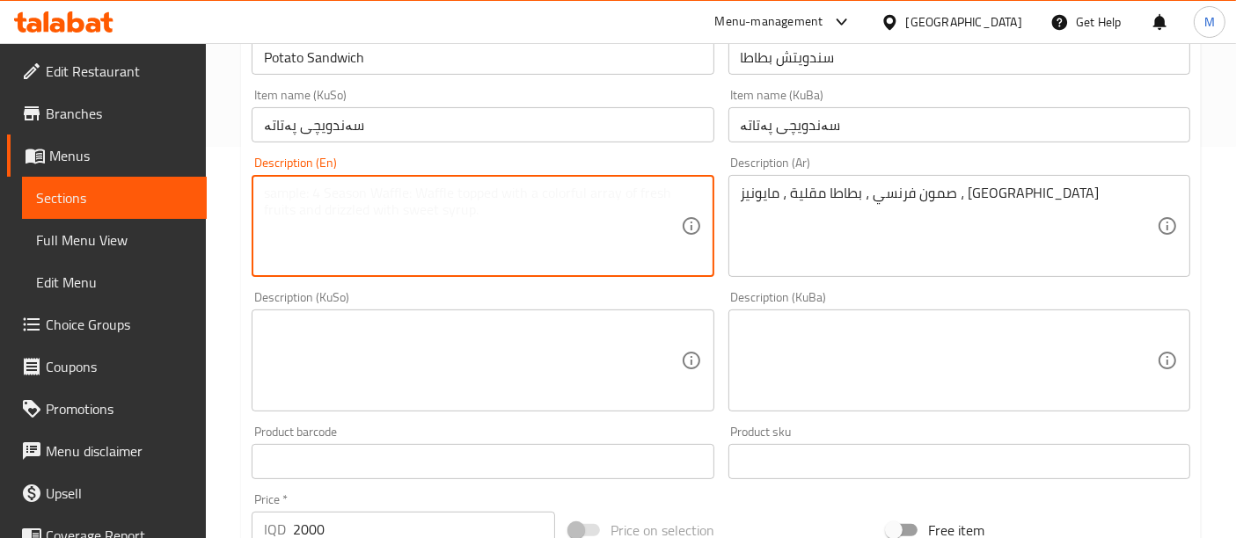
paste textarea "French bread, fries, mayonnaise, ketchup"
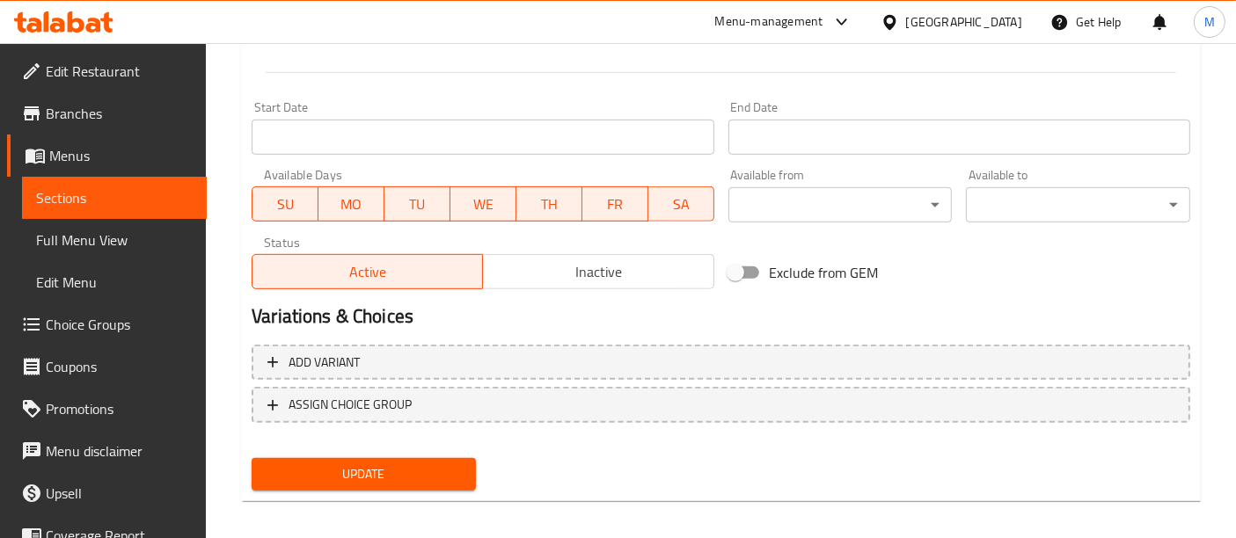
scroll to position [903, 0]
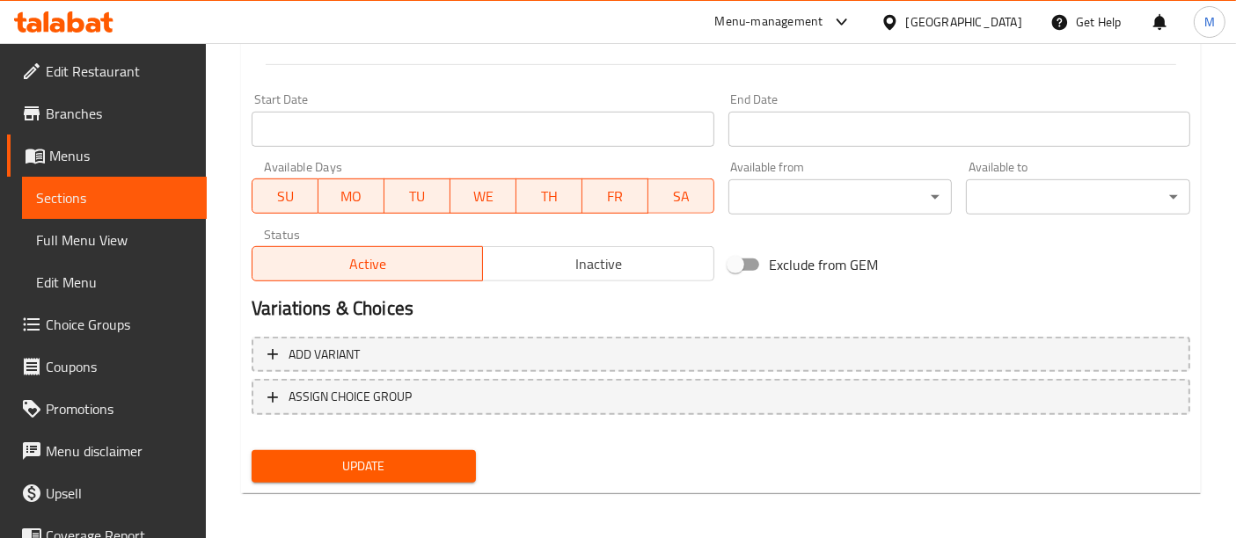
type textarea "French bread, fries, mayonnaise, ketchup"
click at [442, 475] on button "Update" at bounding box center [364, 466] width 224 height 33
click at [399, 462] on span "Update" at bounding box center [364, 467] width 196 height 22
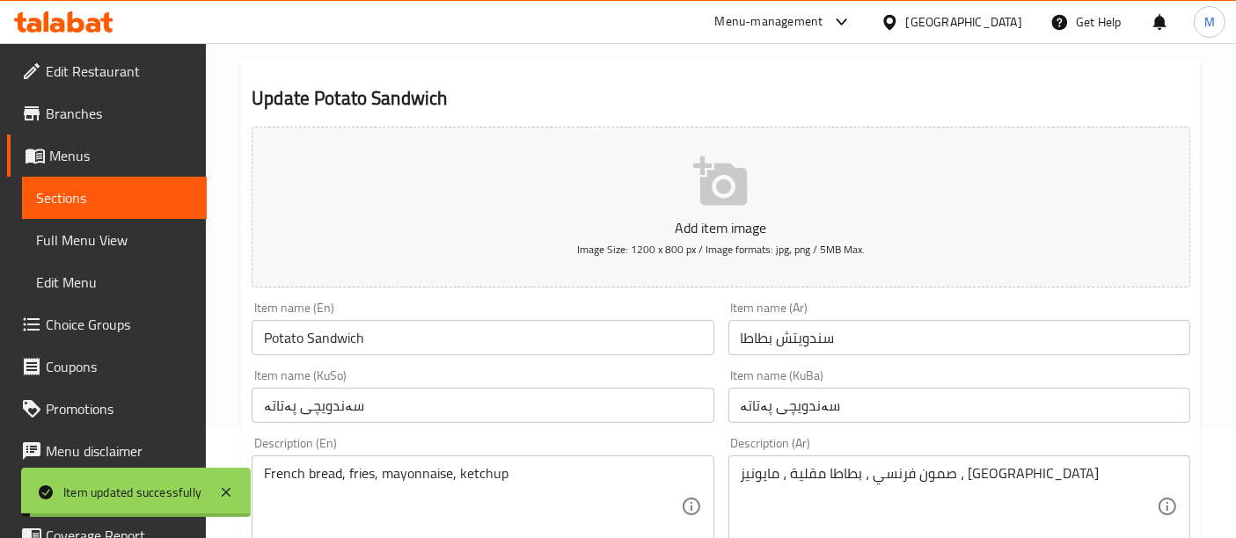
scroll to position [0, 0]
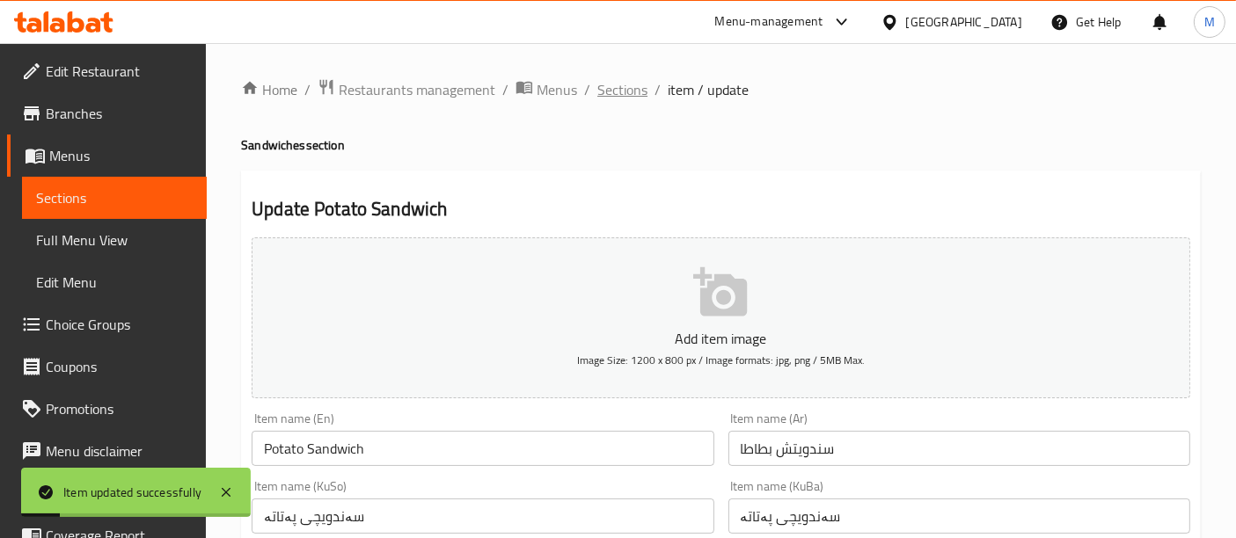
click at [624, 91] on span "Sections" at bounding box center [622, 89] width 50 height 21
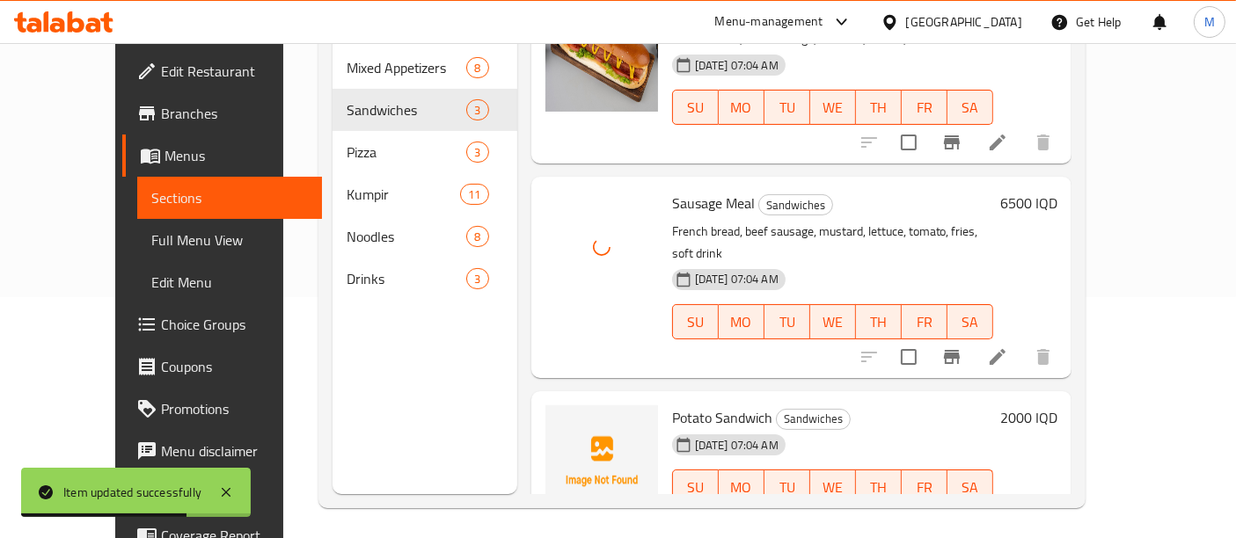
scroll to position [242, 0]
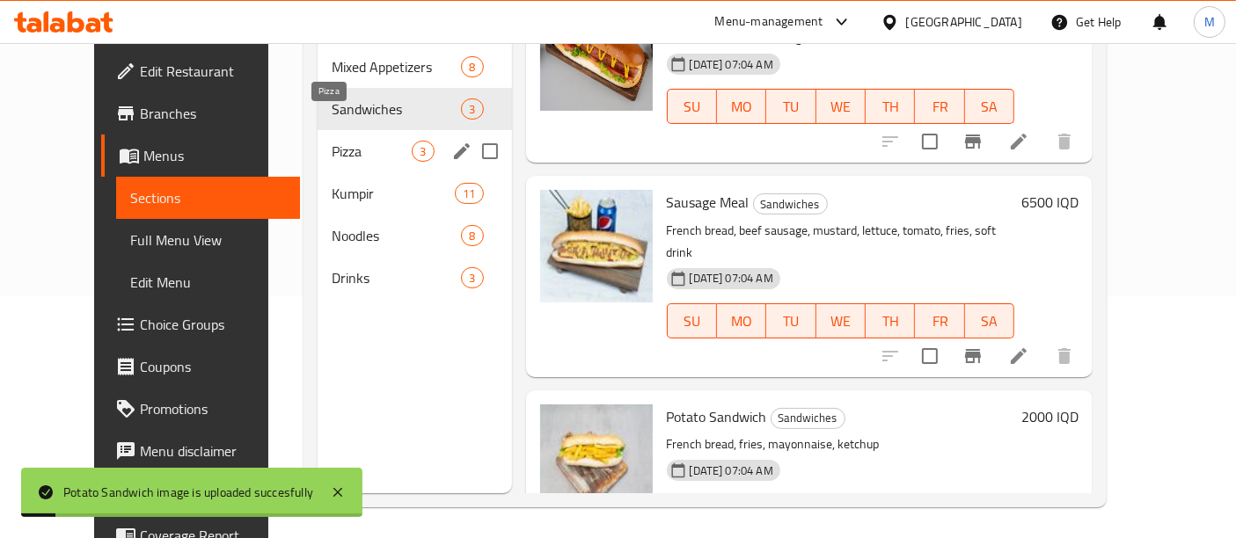
click at [358, 141] on span "Pizza" at bounding box center [372, 151] width 80 height 21
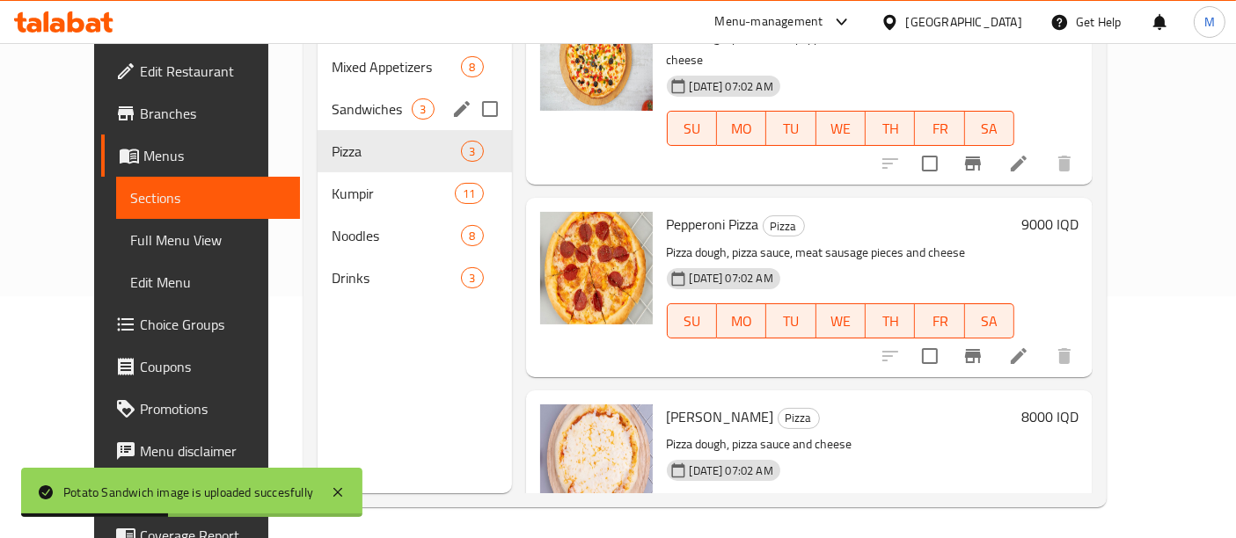
click at [361, 99] on span "Sandwiches" at bounding box center [372, 109] width 80 height 21
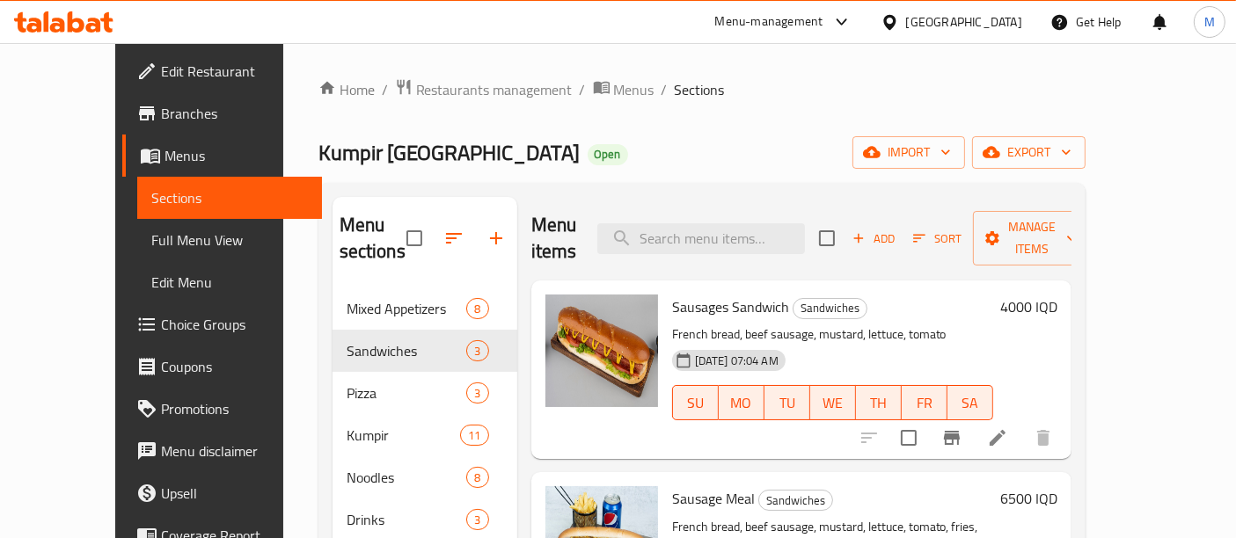
click at [421, 109] on div "Home / Restaurants management / Menus / Sections Kumpir Istanbul Open import ex…" at bounding box center [701, 413] width 767 height 671
click at [416, 84] on span "Restaurants management" at bounding box center [494, 89] width 157 height 21
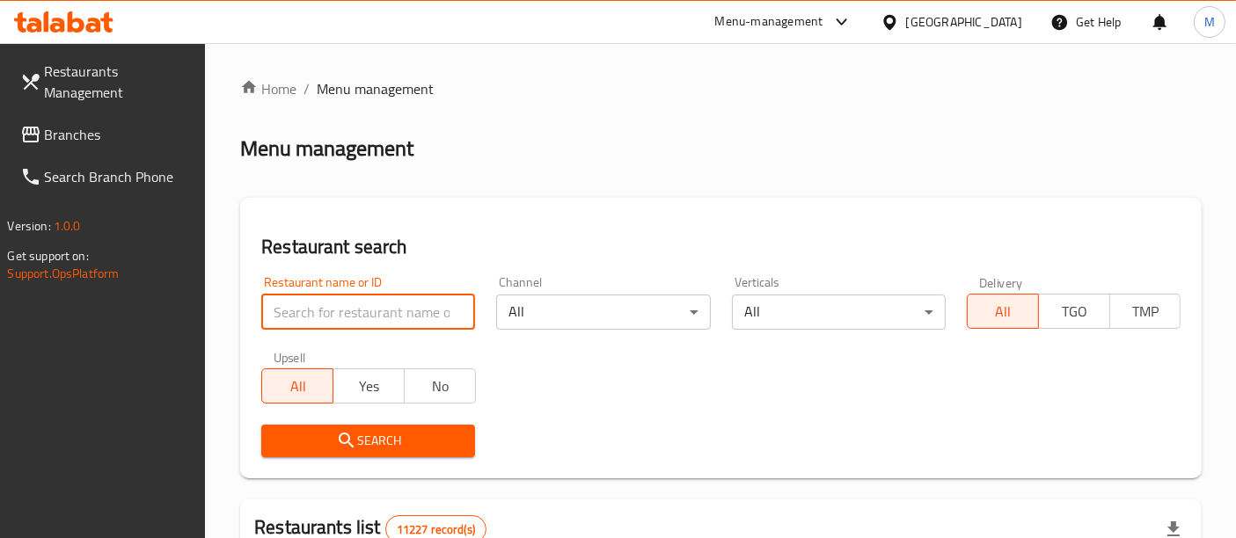
click at [387, 319] on input "search" at bounding box center [368, 312] width 214 height 35
type input "بس برياني"
click button "Search" at bounding box center [368, 441] width 214 height 33
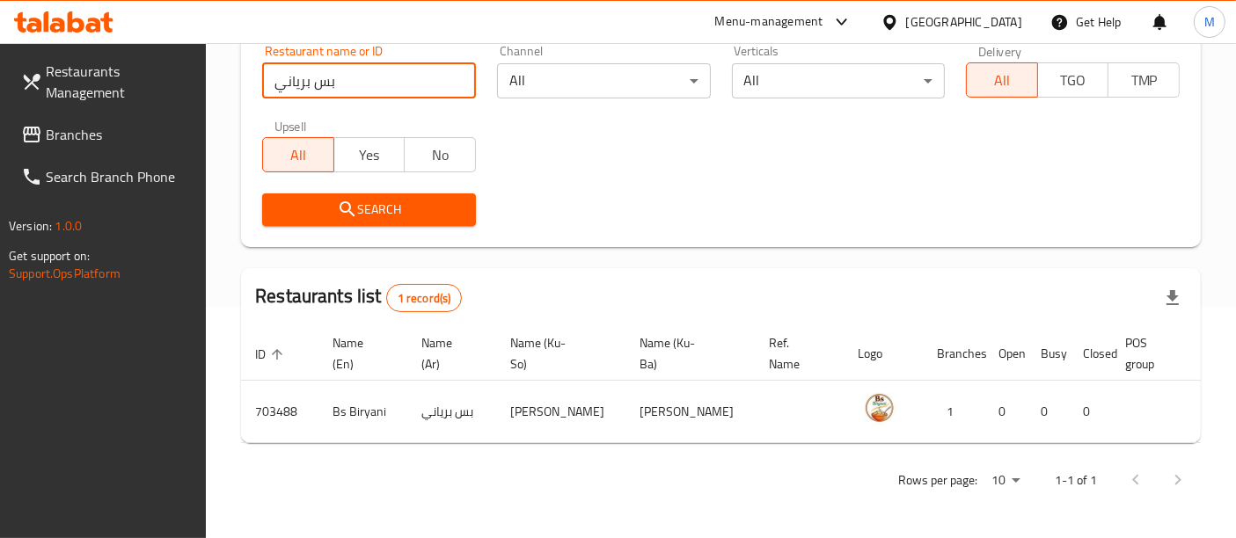
scroll to position [0, 72]
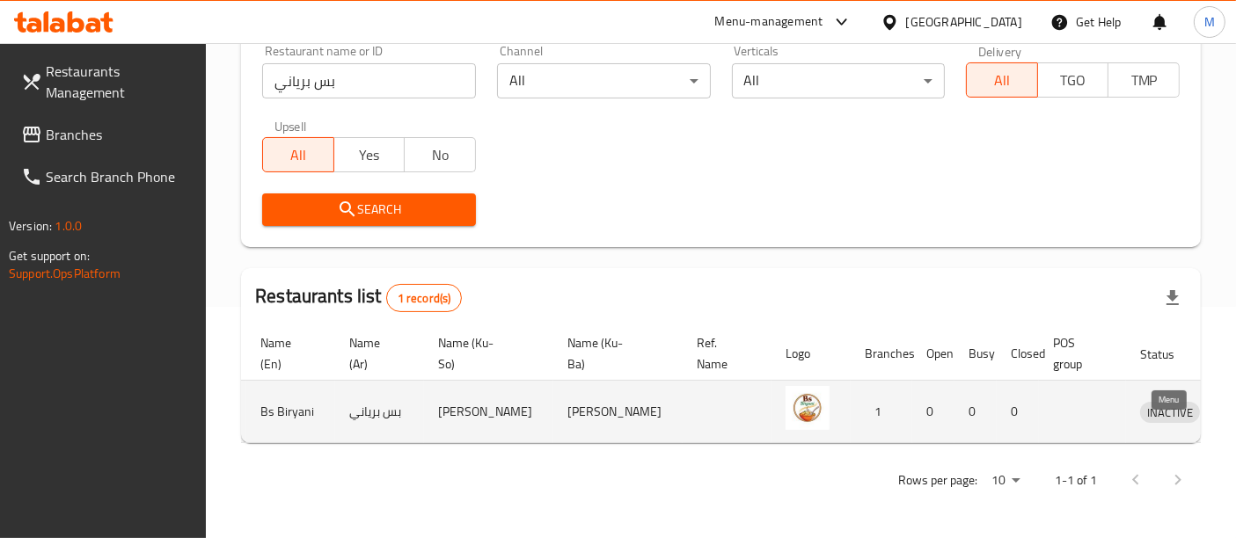
click at [1235, 401] on icon "enhanced table" at bounding box center [1245, 411] width 21 height 21
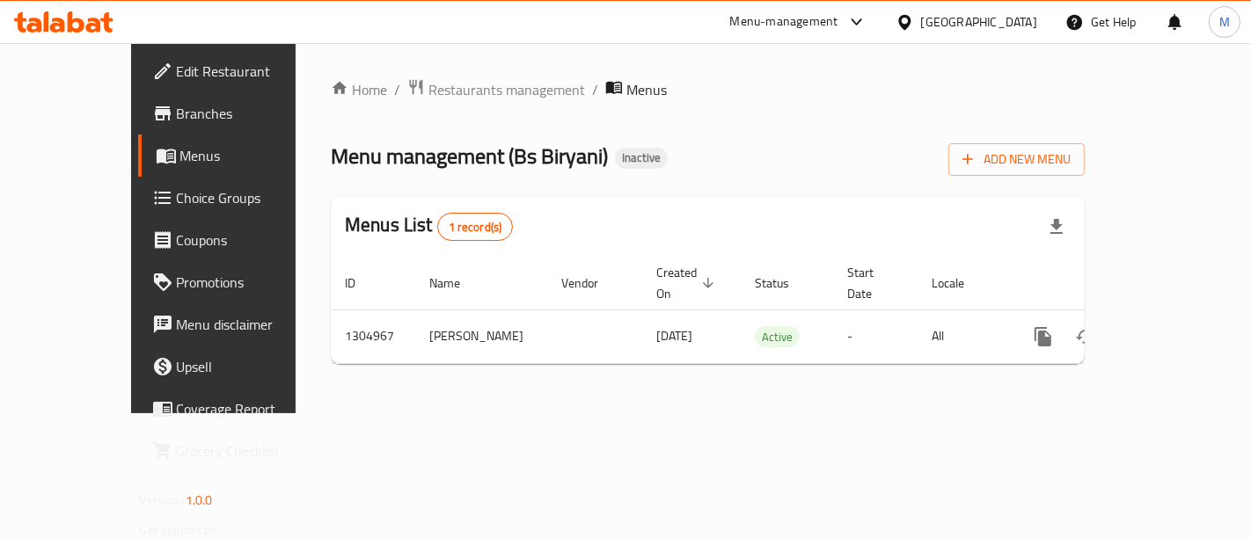
click at [177, 77] on span "Edit Restaurant" at bounding box center [251, 71] width 149 height 21
